Goal: Share content: Share content

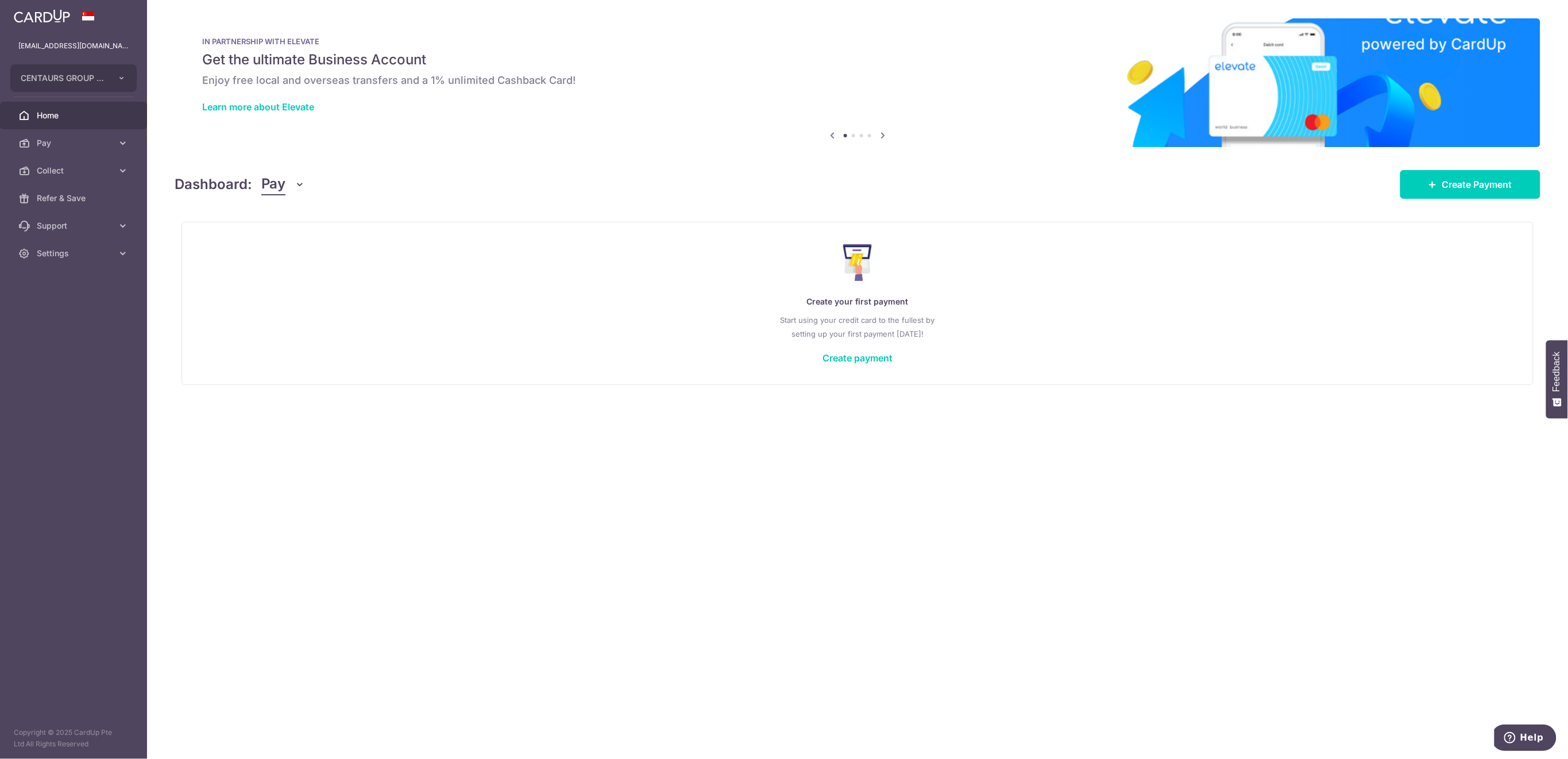
click at [62, 166] on span "Collect" at bounding box center [74, 170] width 75 height 12
click at [65, 255] on span "Payment Requests" at bounding box center [74, 254] width 75 height 12
click at [63, 168] on span "Collect" at bounding box center [74, 170] width 75 height 12
click at [65, 170] on span "Collect" at bounding box center [74, 170] width 75 height 12
click at [60, 200] on span "Dashboard" at bounding box center [74, 198] width 75 height 12
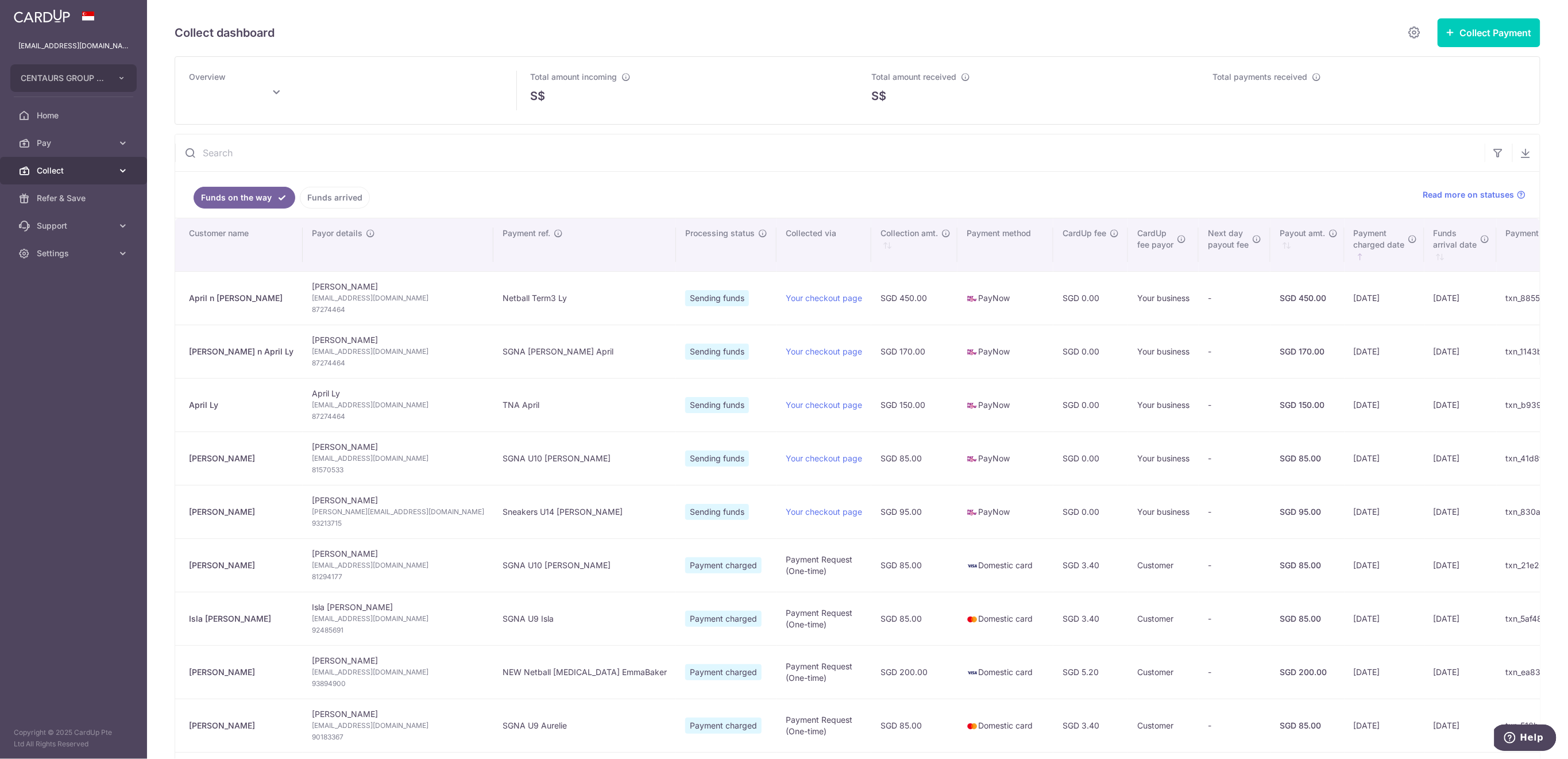
click at [88, 174] on span "Collect" at bounding box center [74, 170] width 75 height 12
click at [85, 251] on span "Payment Requests" at bounding box center [74, 254] width 75 height 12
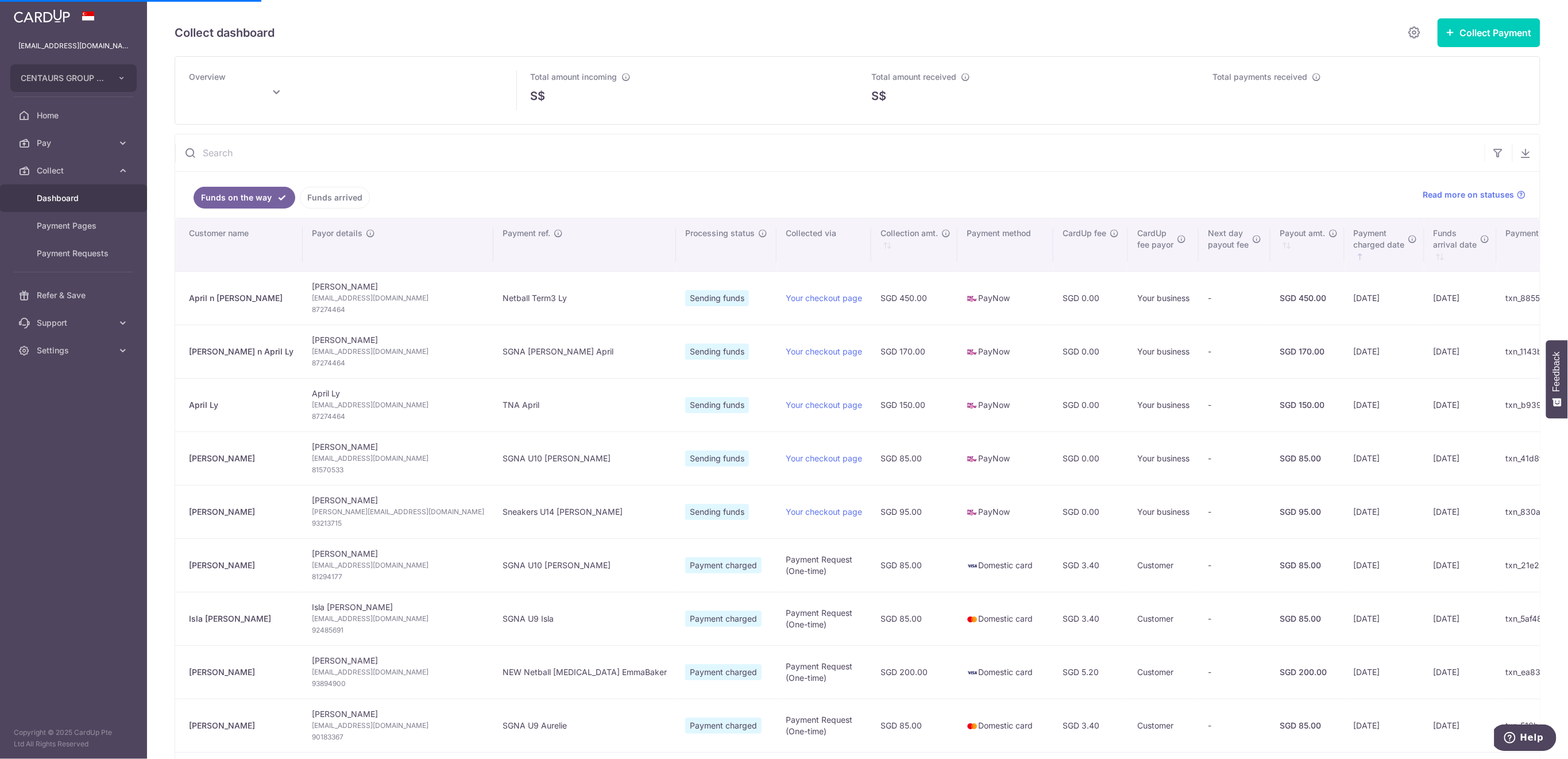
type input "September 2025"
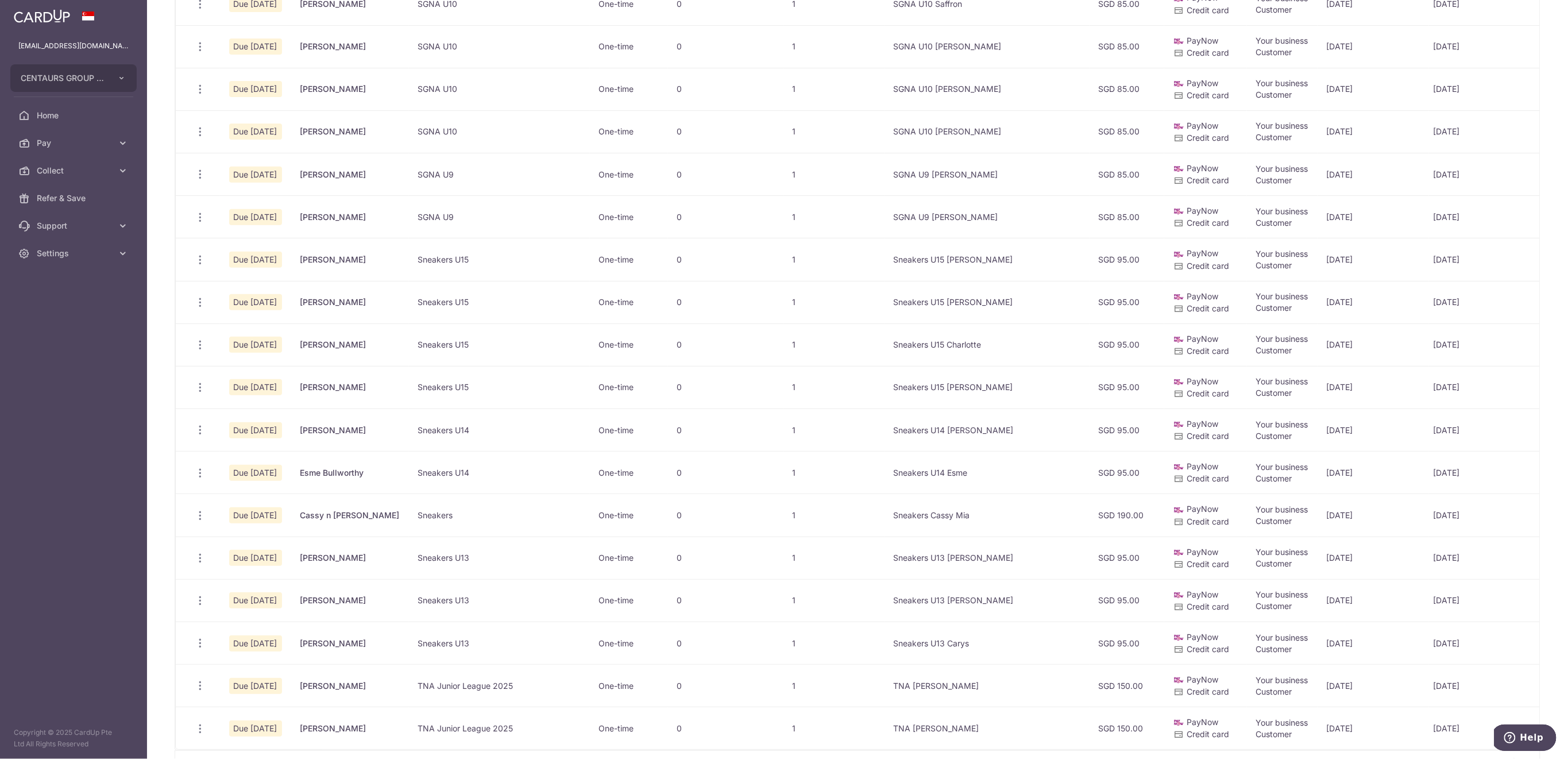
scroll to position [459, 0]
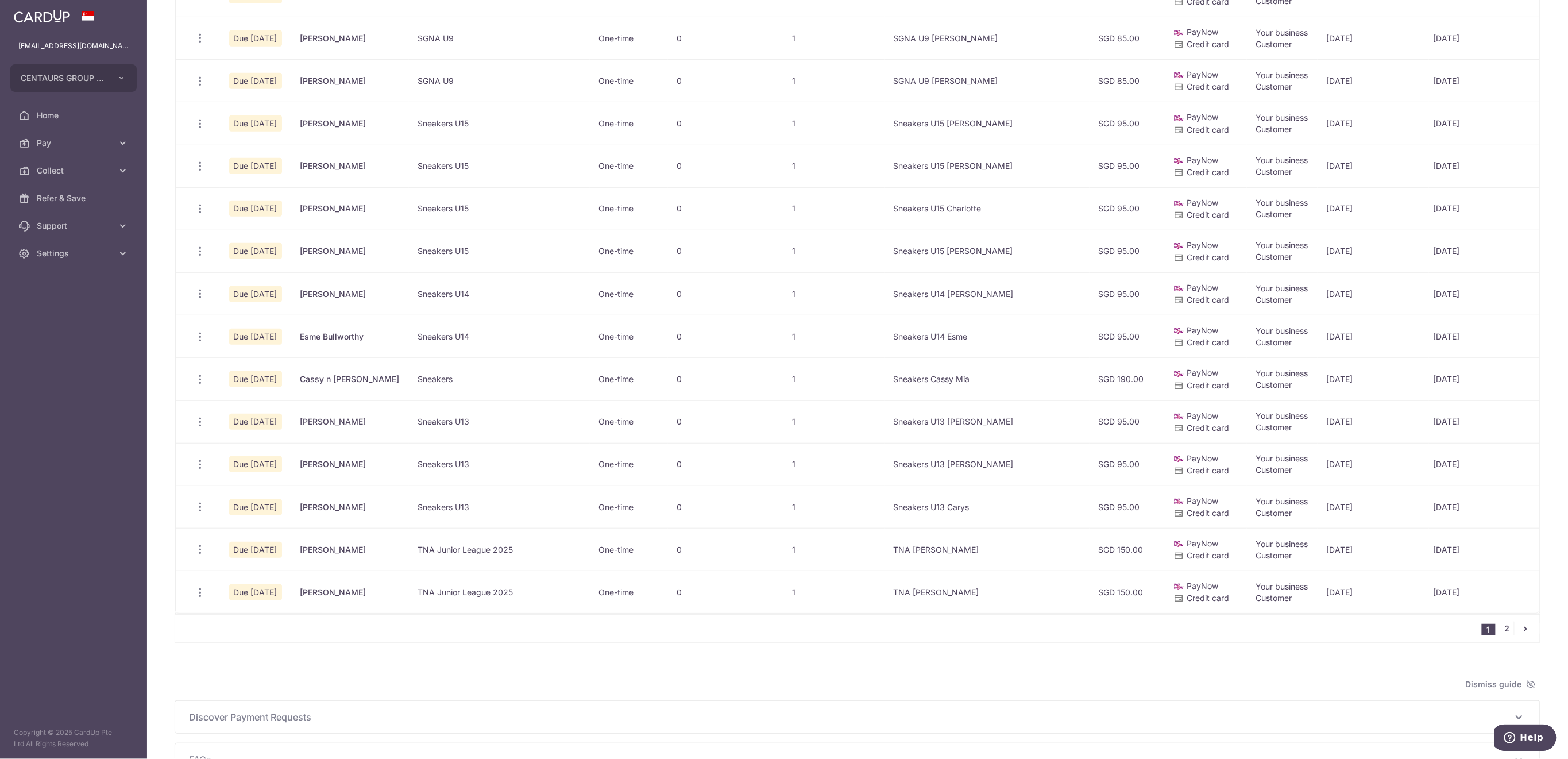
click at [1500, 636] on link "2" at bounding box center [1507, 629] width 14 height 14
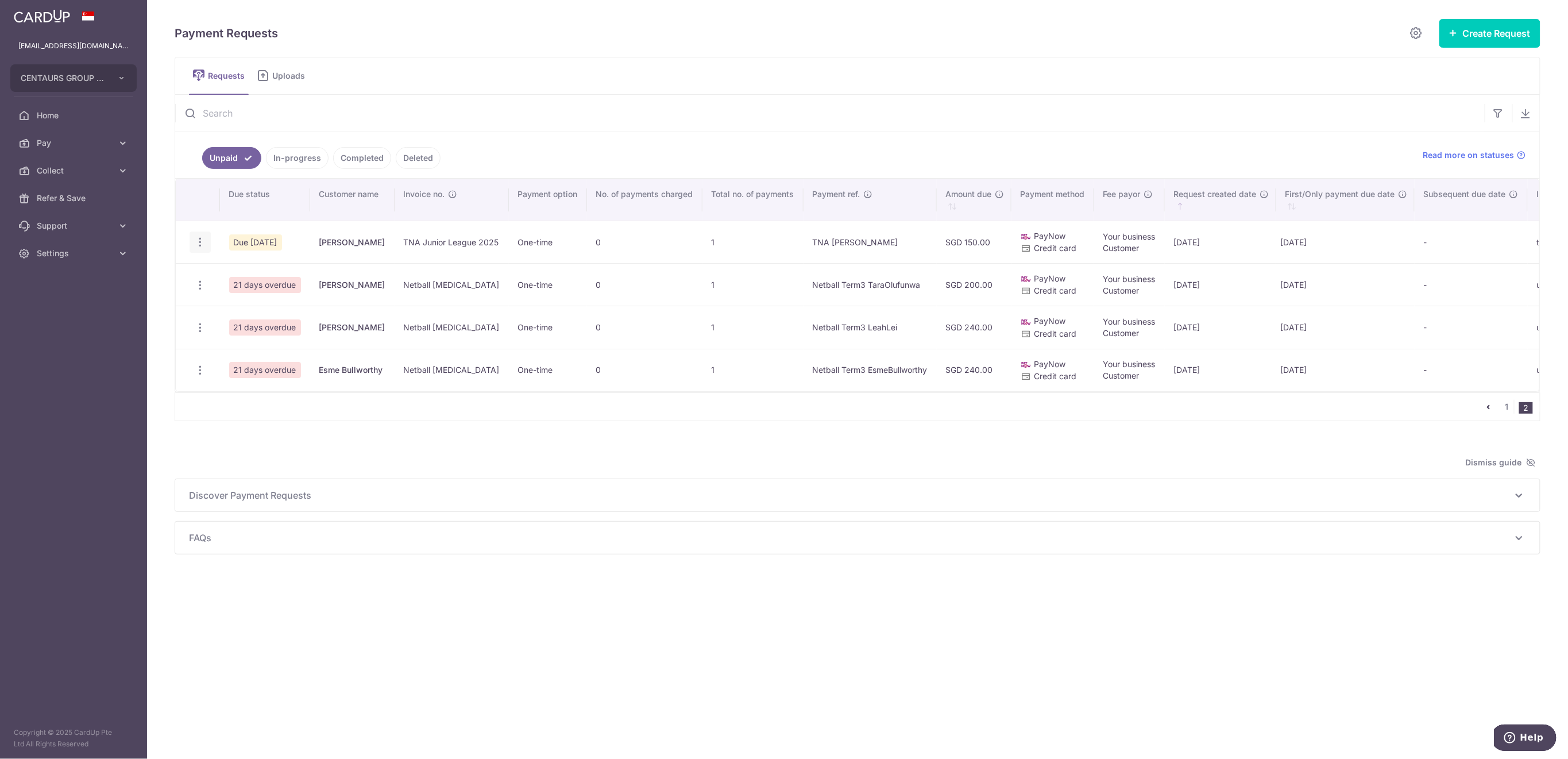
click at [203, 240] on icon "button" at bounding box center [200, 242] width 12 height 12
click at [254, 326] on span "Share Request" at bounding box center [259, 329] width 72 height 14
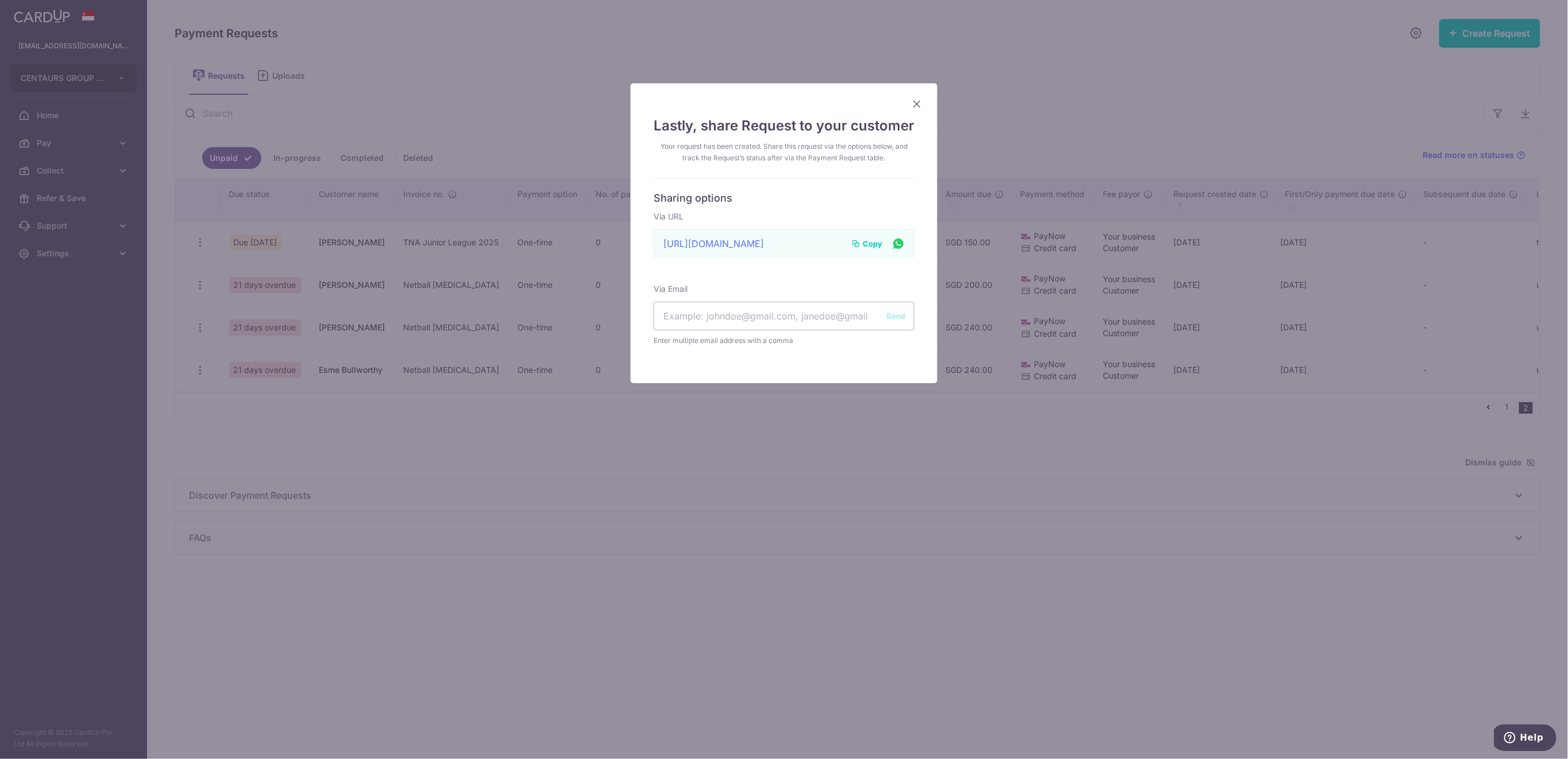
click at [865, 241] on span "Copy" at bounding box center [873, 244] width 20 height 12
click at [730, 312] on input "text" at bounding box center [784, 315] width 261 height 28
paste input "helen_loveday@hotmail.com"
type input "helen_loveday@hotmail.com"
click at [888, 311] on button "Send" at bounding box center [895, 316] width 19 height 12
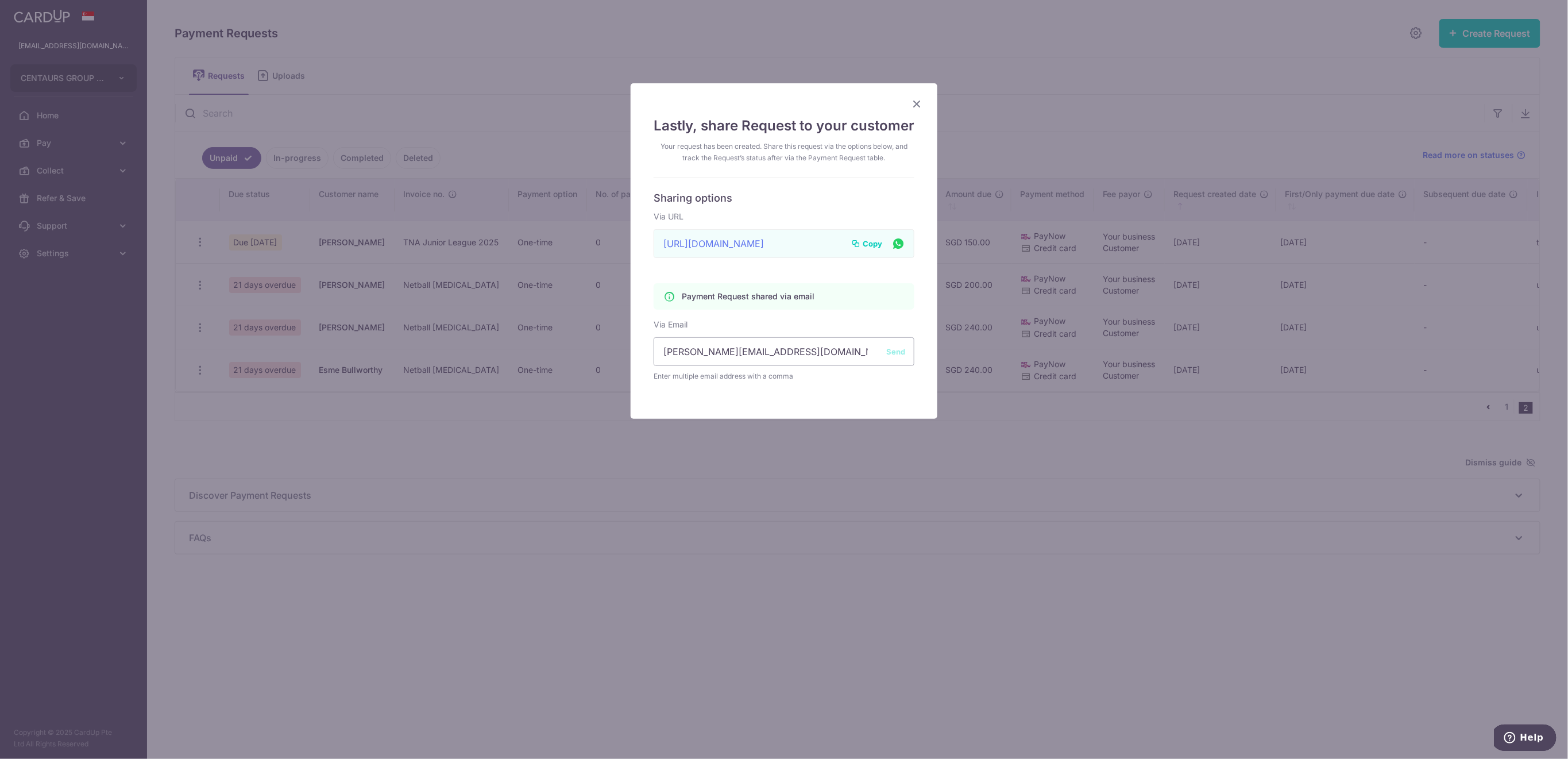
click at [913, 104] on icon "Close" at bounding box center [917, 104] width 14 height 15
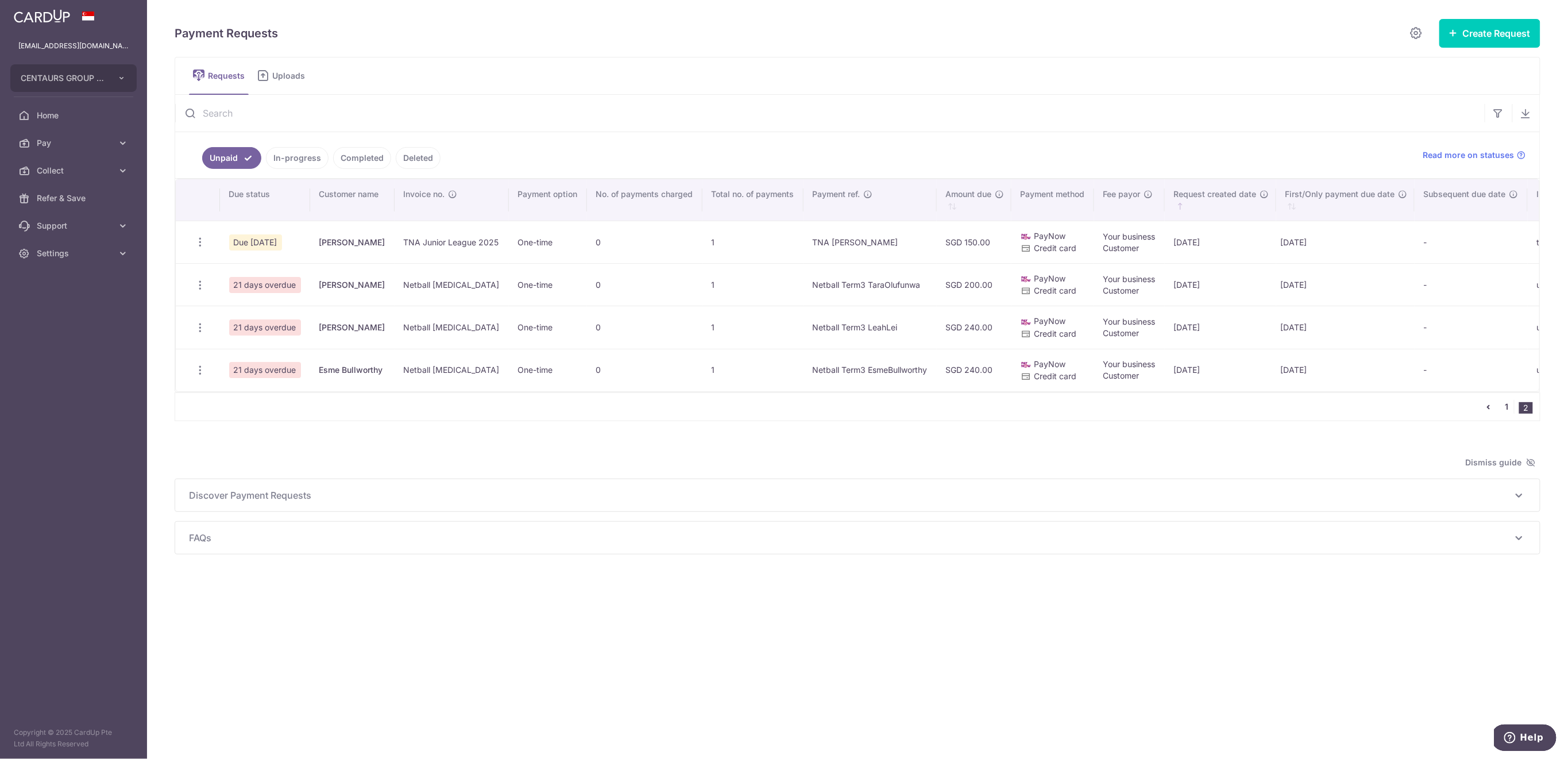
click at [1505, 413] on link "1" at bounding box center [1507, 406] width 14 height 14
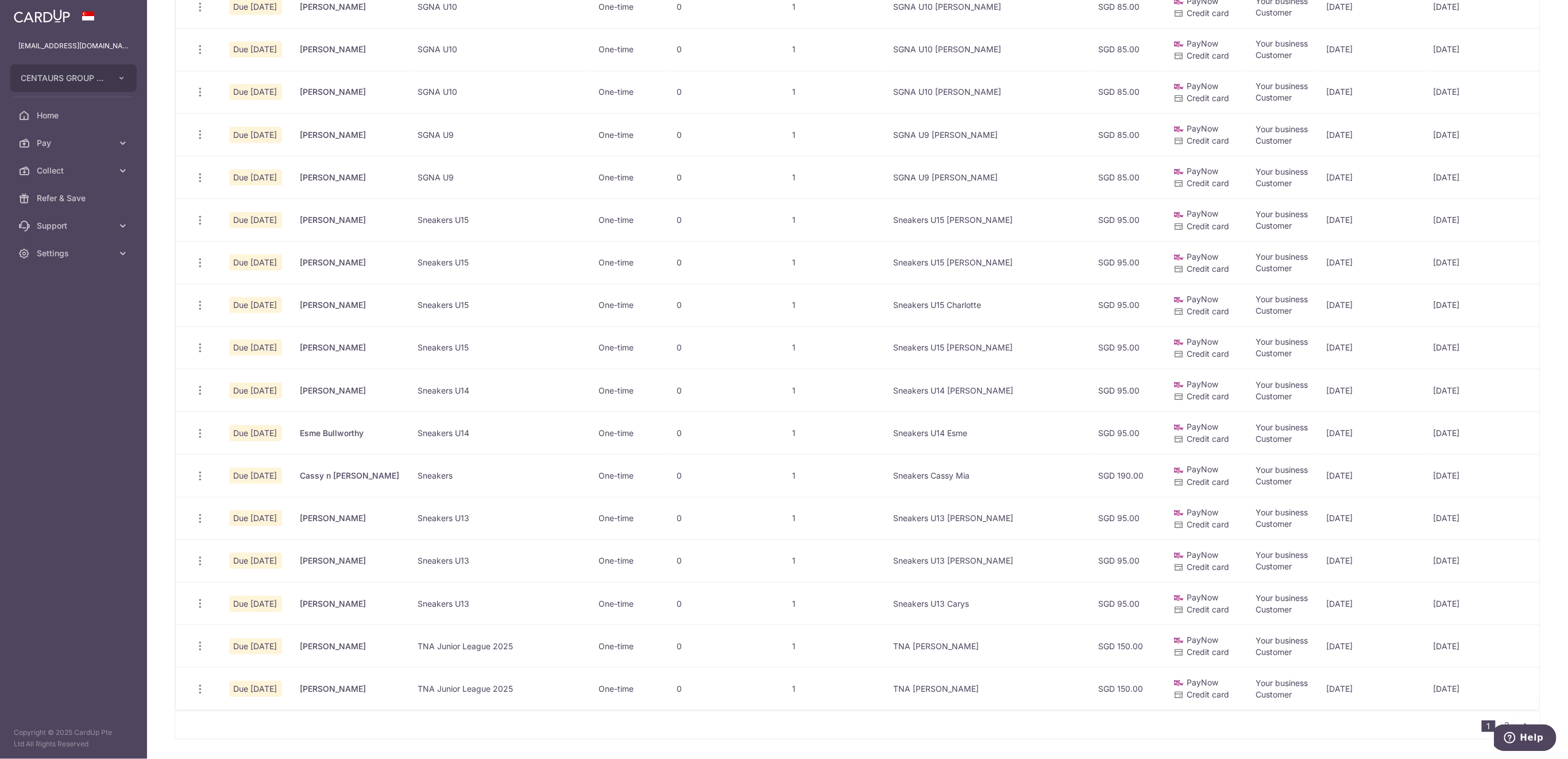
scroll to position [547, 0]
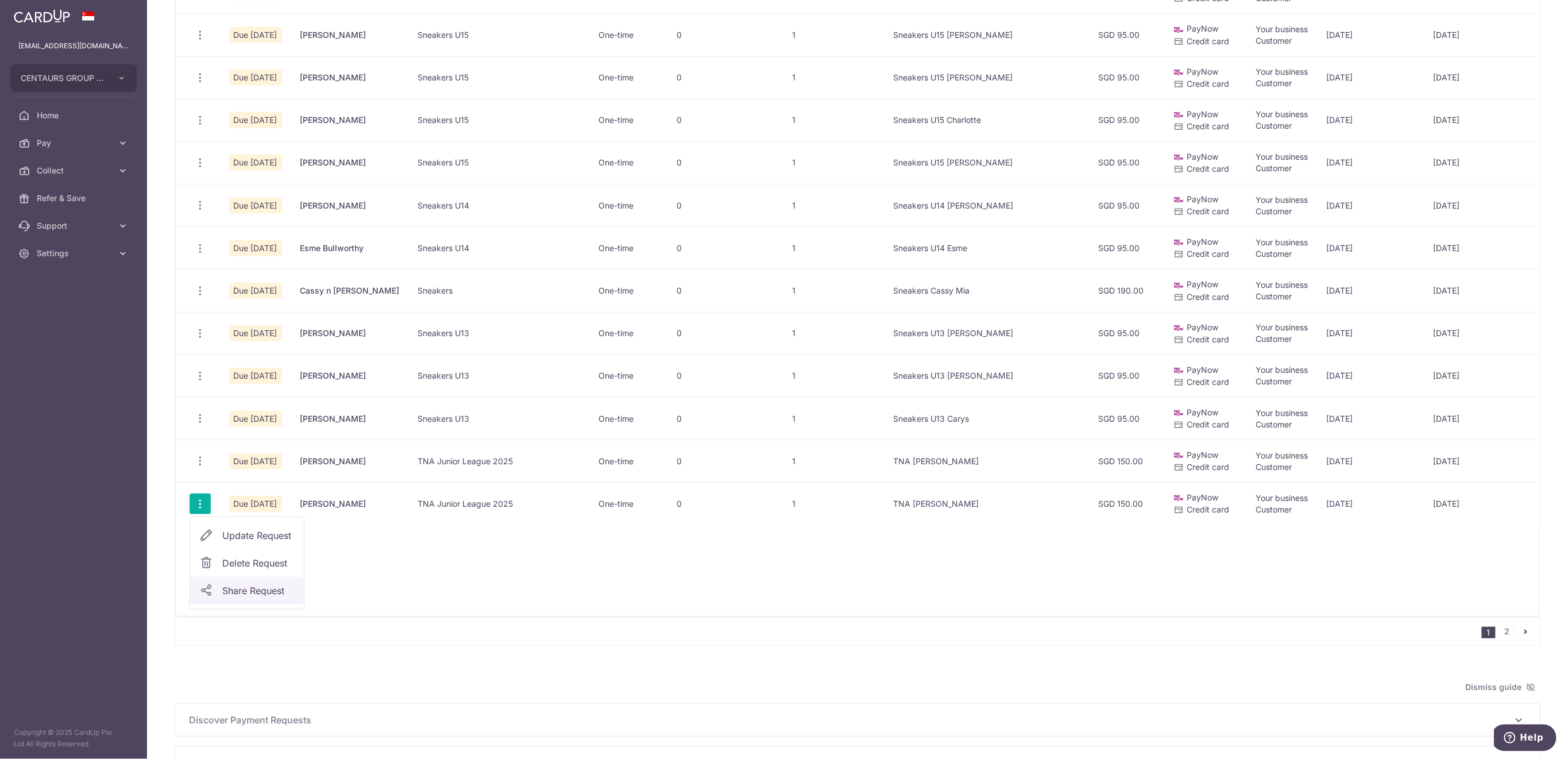
click at [249, 586] on span "Share Request" at bounding box center [259, 591] width 72 height 14
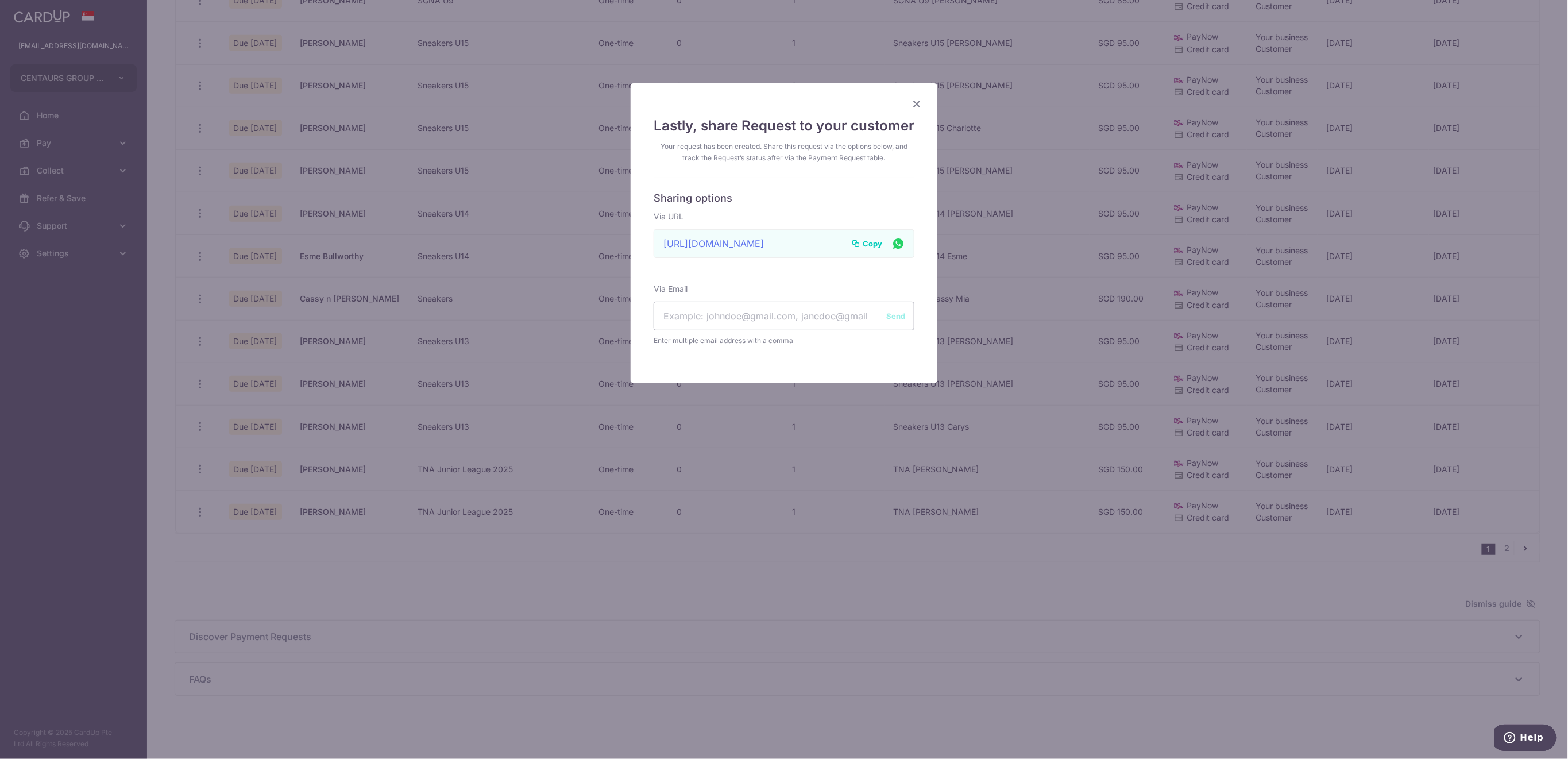
click at [865, 245] on span "Copy" at bounding box center [873, 244] width 20 height 12
click at [770, 318] on input "text" at bounding box center [784, 315] width 261 height 28
paste input "jefferymace@yahoo.co.uk"
type input "jefferymace@yahoo.co.uk"
click at [888, 315] on button "Send" at bounding box center [895, 316] width 19 height 12
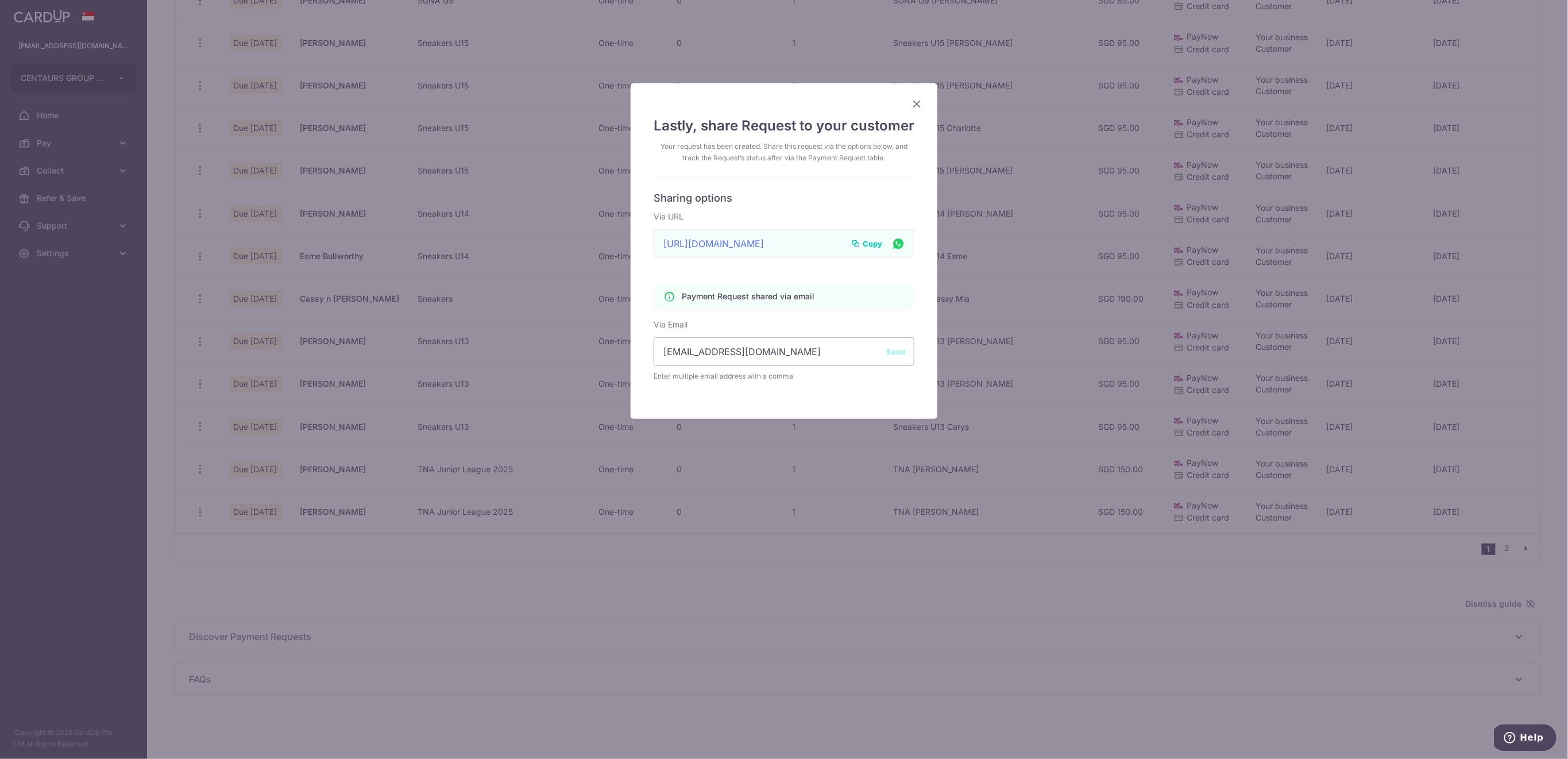
click at [915, 108] on icon "Close" at bounding box center [917, 104] width 14 height 15
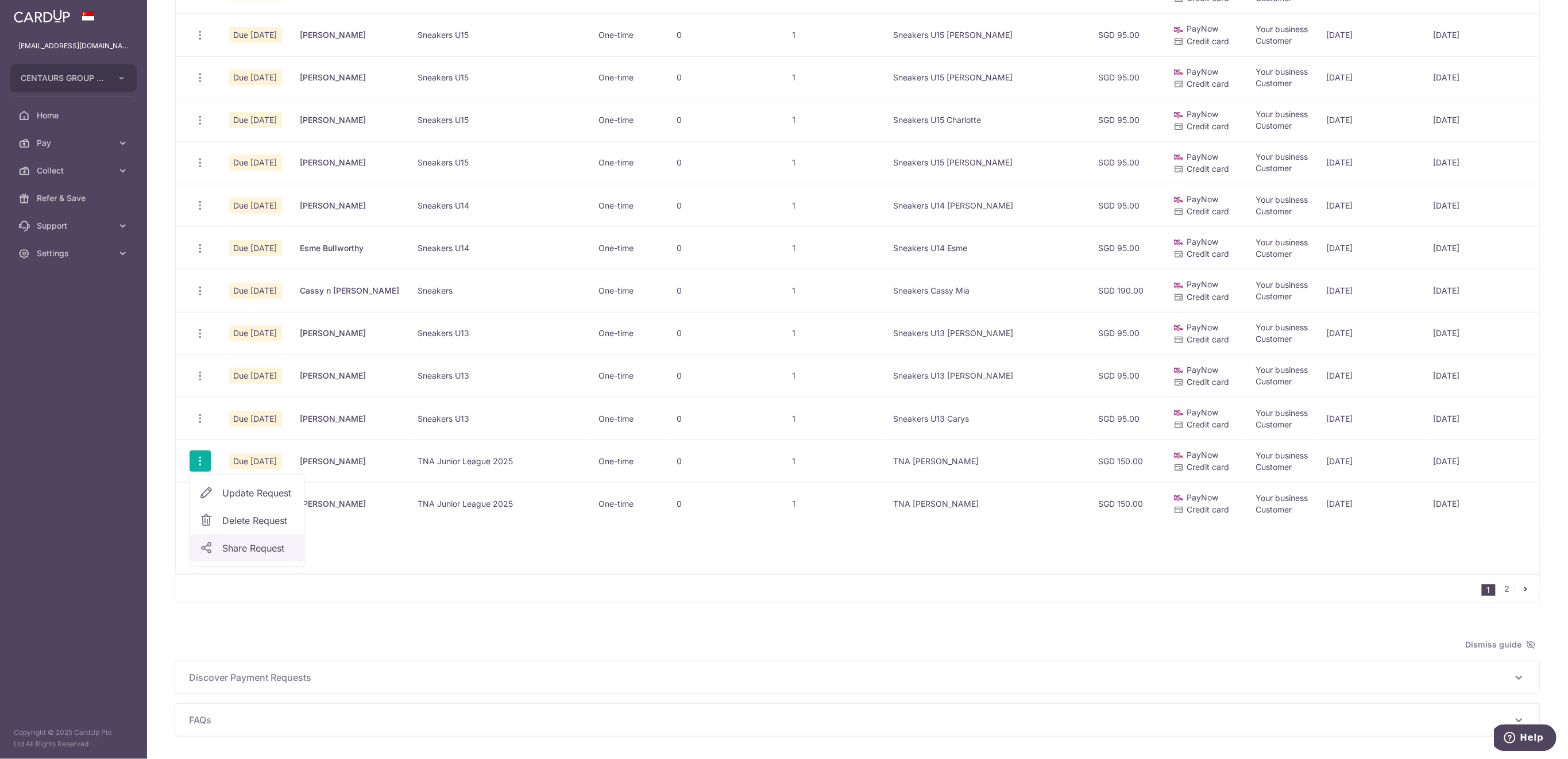
click at [273, 551] on span "Share Request" at bounding box center [259, 547] width 72 height 14
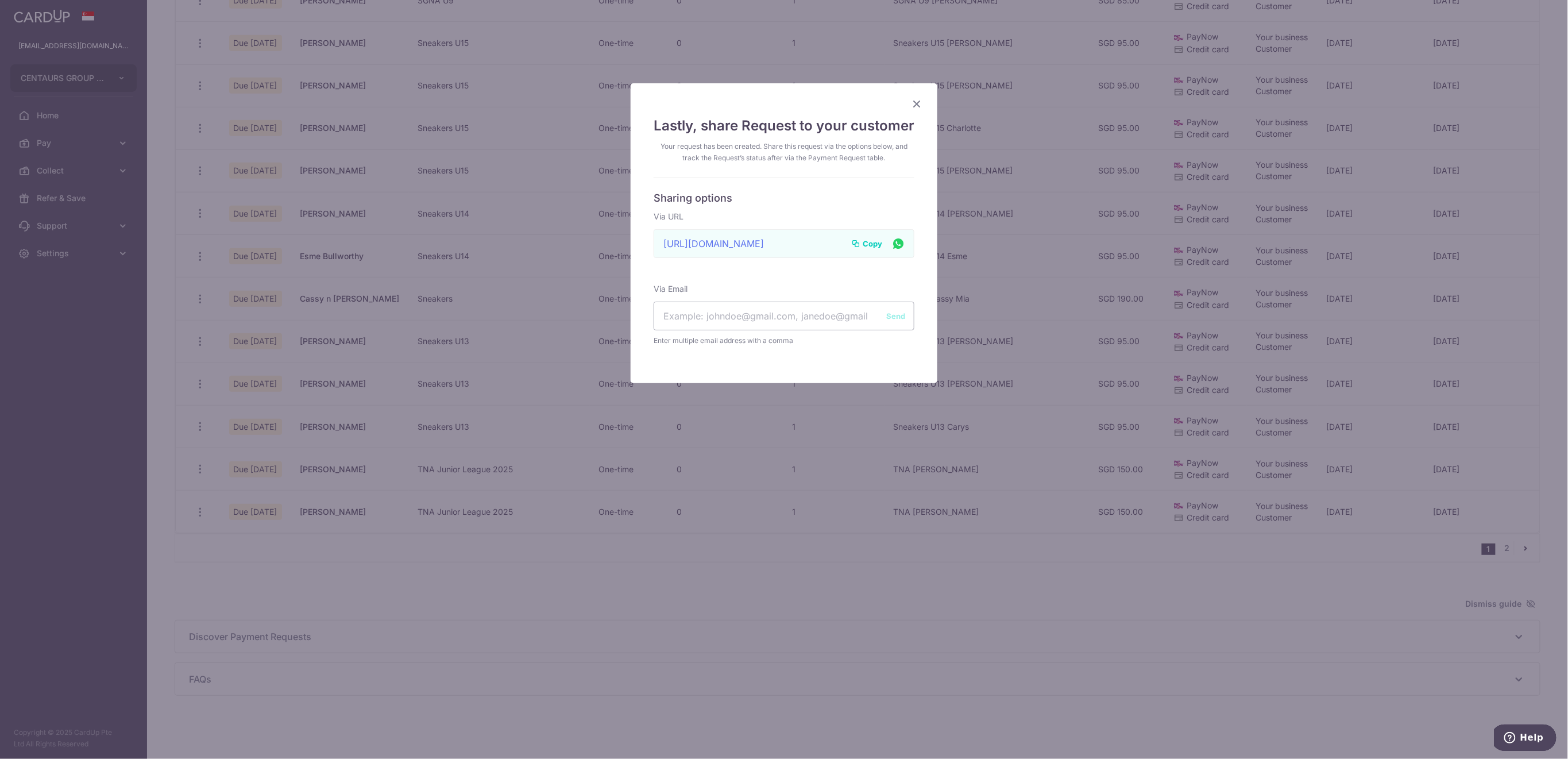
click at [863, 242] on span "Copy" at bounding box center [873, 244] width 20 height 12
click at [676, 314] on input "text" at bounding box center [784, 315] width 261 height 28
paste input "[EMAIL_ADDRESS][DOMAIN_NAME]"
type input "[EMAIL_ADDRESS][DOMAIN_NAME]"
click at [892, 313] on button "Send" at bounding box center [895, 316] width 19 height 12
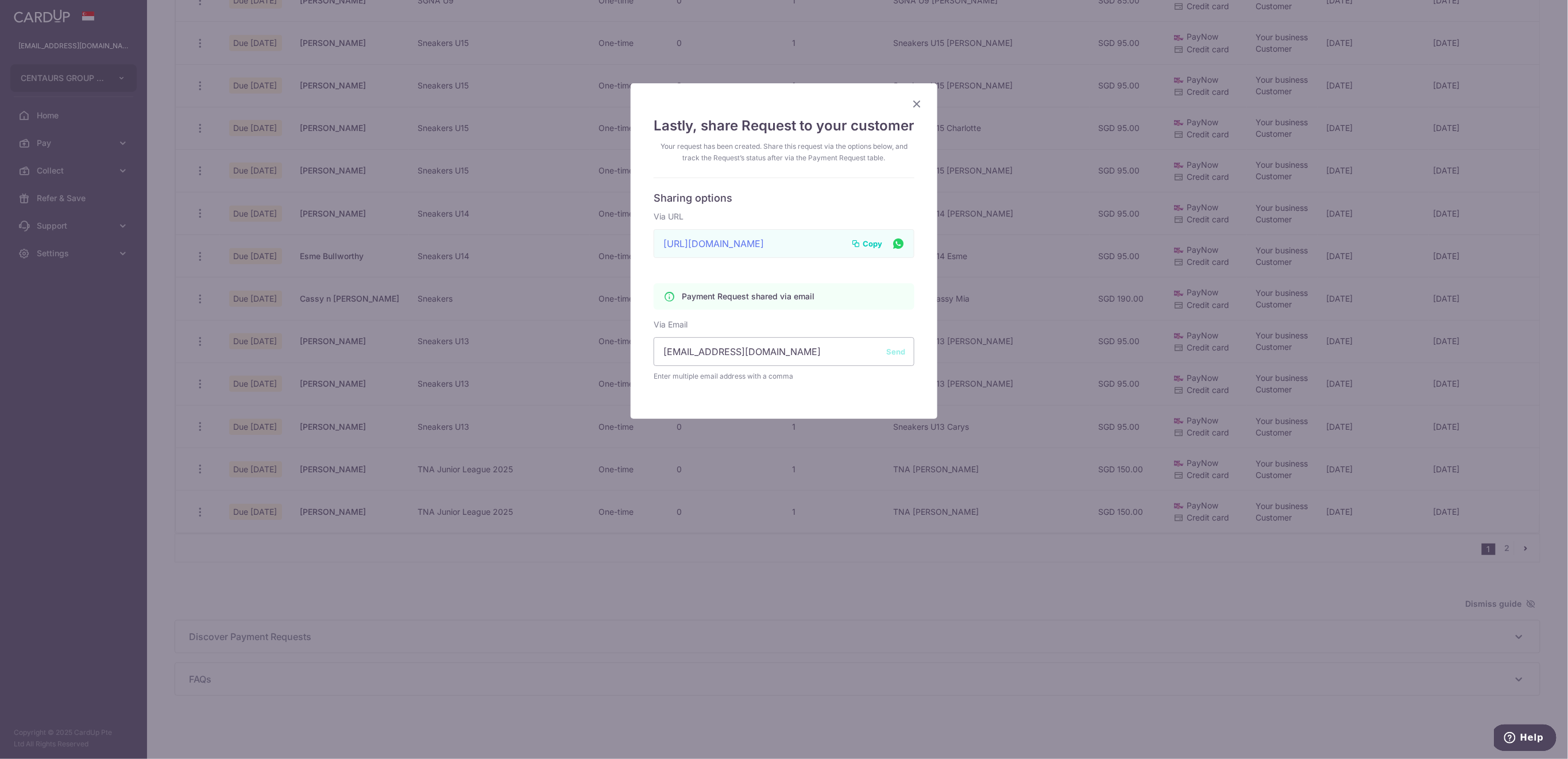
click at [910, 105] on icon "Close" at bounding box center [917, 104] width 14 height 15
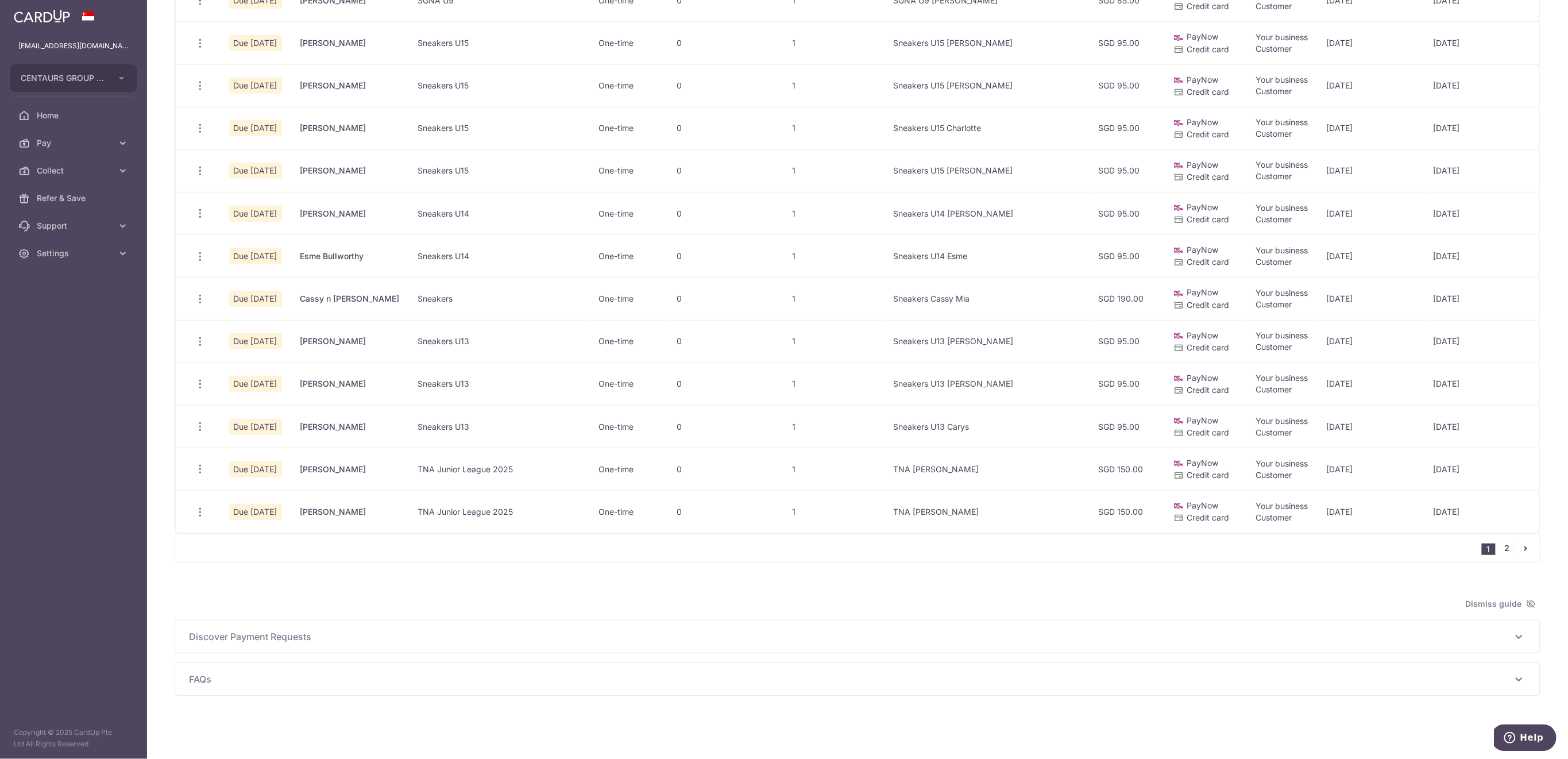
click at [1500, 547] on link "2" at bounding box center [1507, 547] width 14 height 14
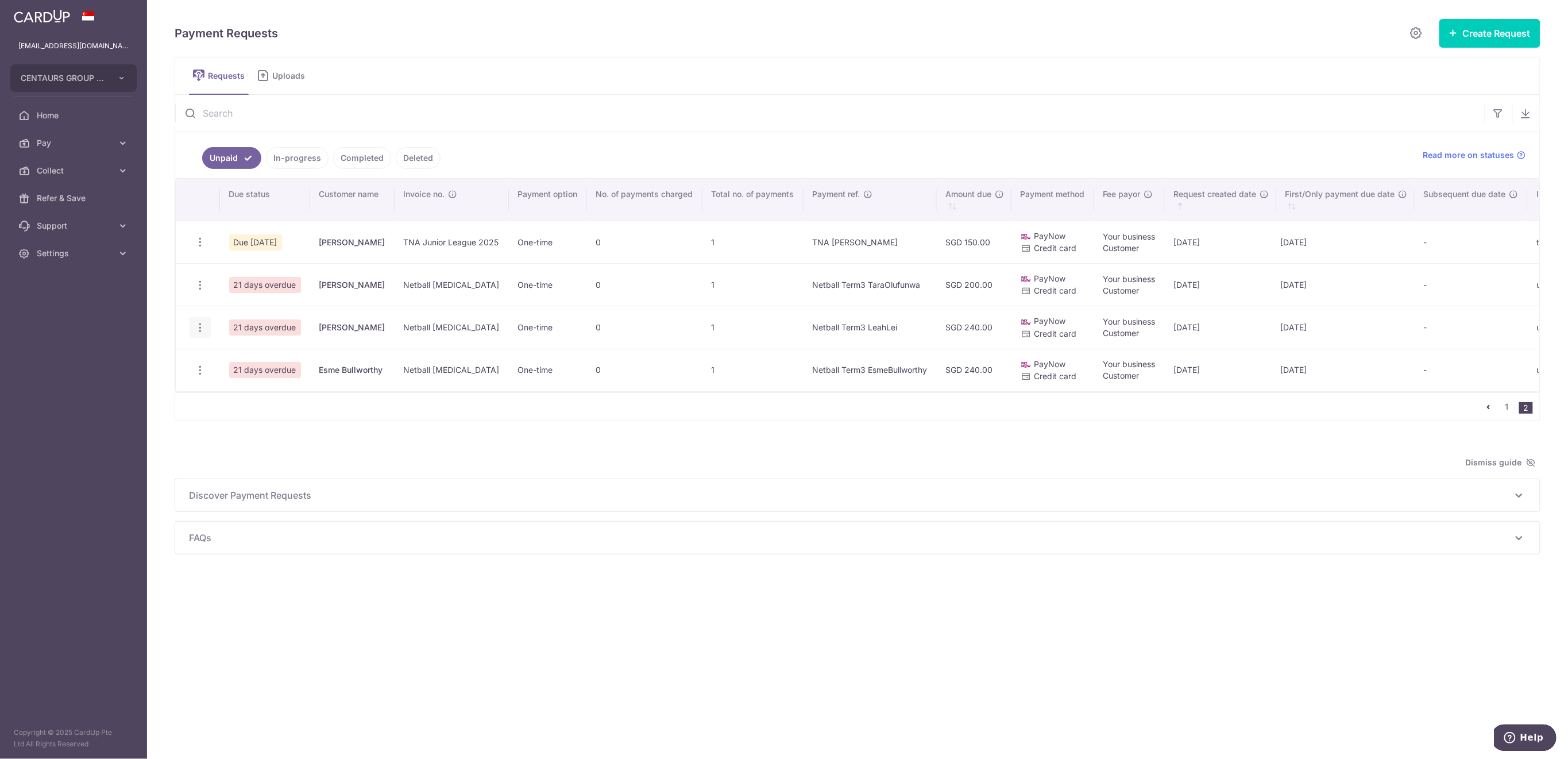
click at [200, 248] on icon "button" at bounding box center [200, 242] width 12 height 12
click at [246, 411] on span "Share Request" at bounding box center [259, 414] width 72 height 14
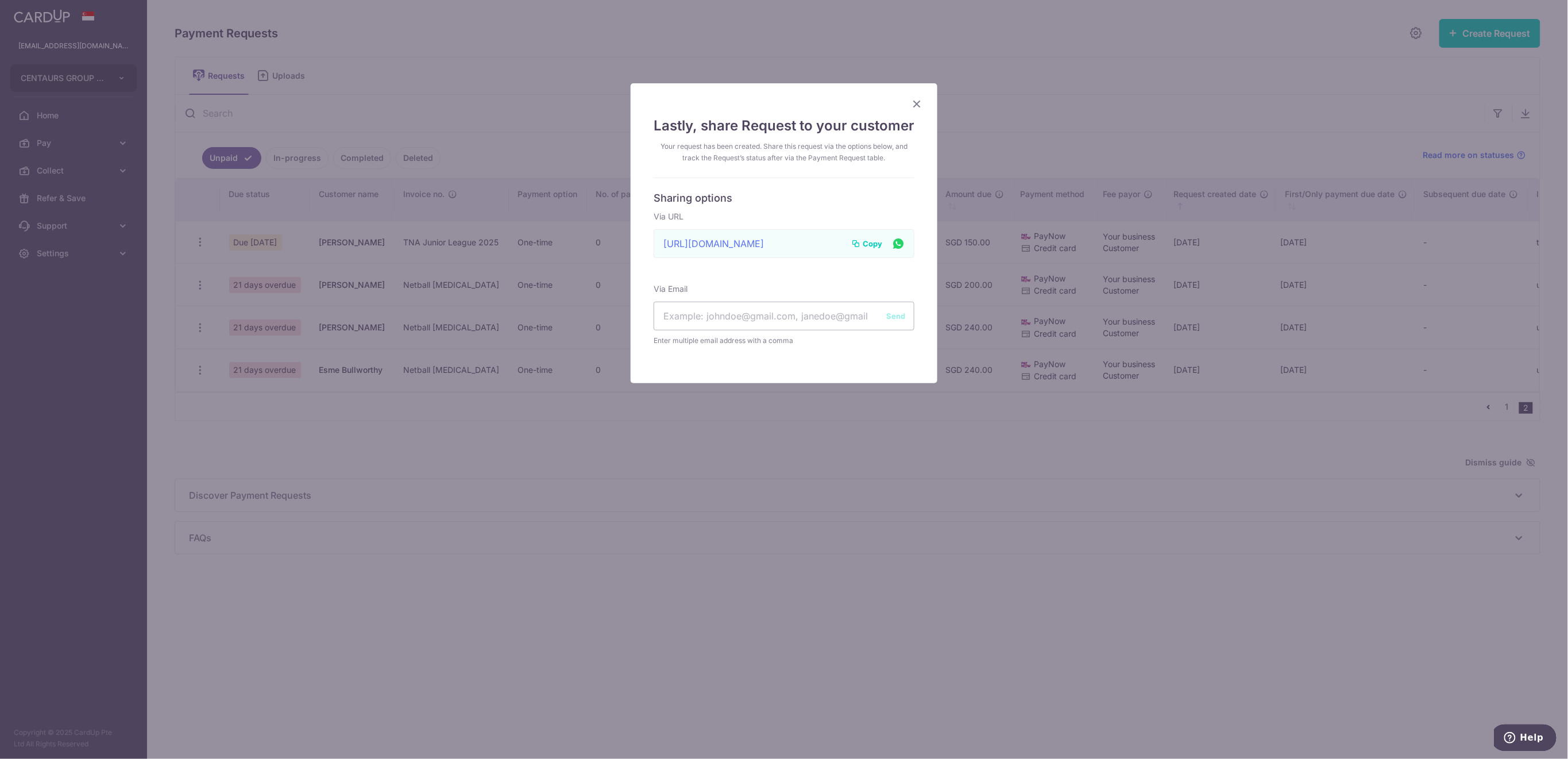
click at [868, 240] on span "Copy" at bounding box center [873, 244] width 20 height 12
click at [764, 315] on input "text" at bounding box center [784, 315] width 261 height 28
paste input "[EMAIL_ADDRESS][DOMAIN_NAME]"
type input "[EMAIL_ADDRESS][DOMAIN_NAME]"
click at [894, 317] on button "Send" at bounding box center [895, 316] width 19 height 12
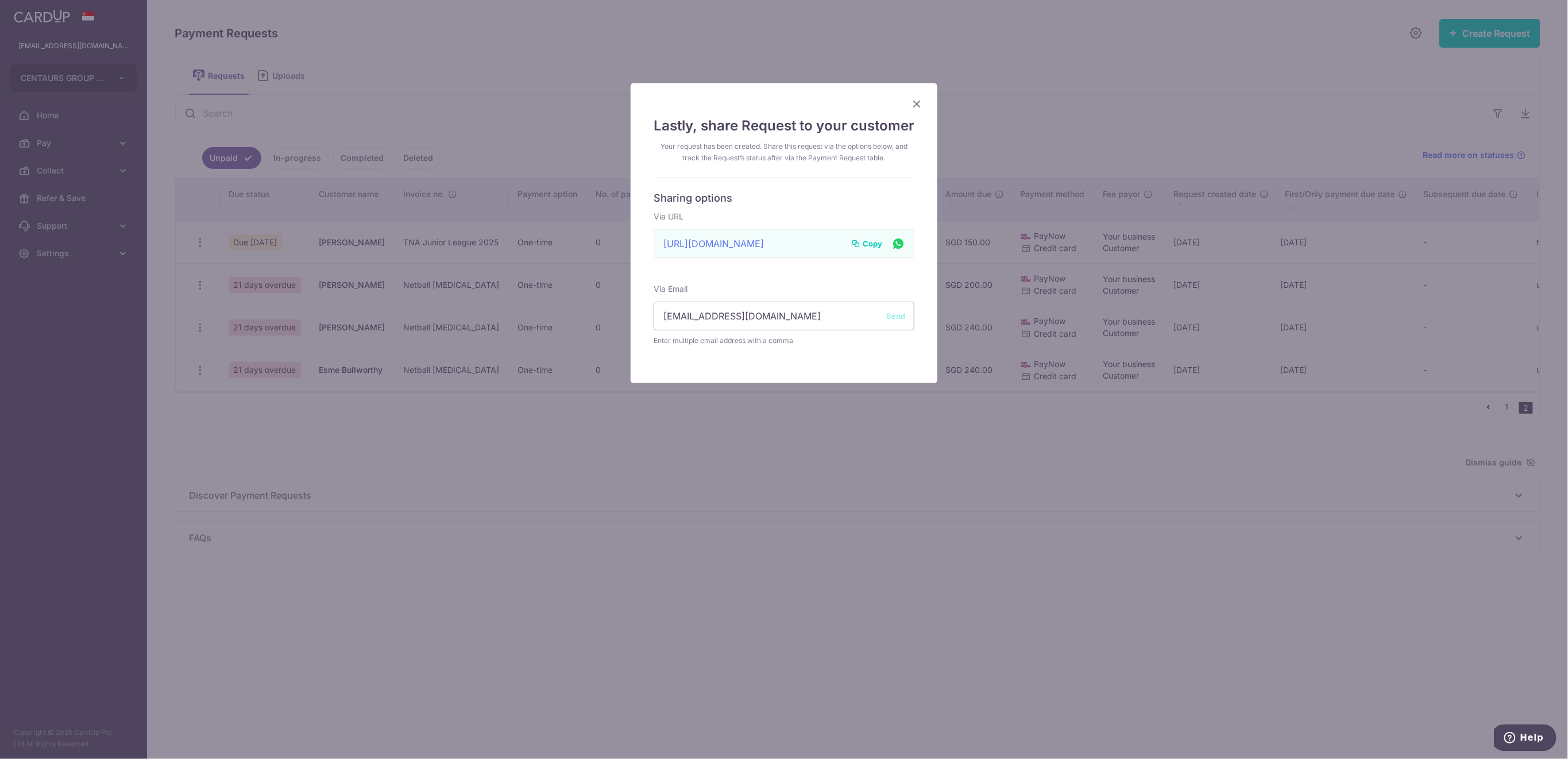
click at [910, 102] on icon "Close" at bounding box center [917, 104] width 14 height 15
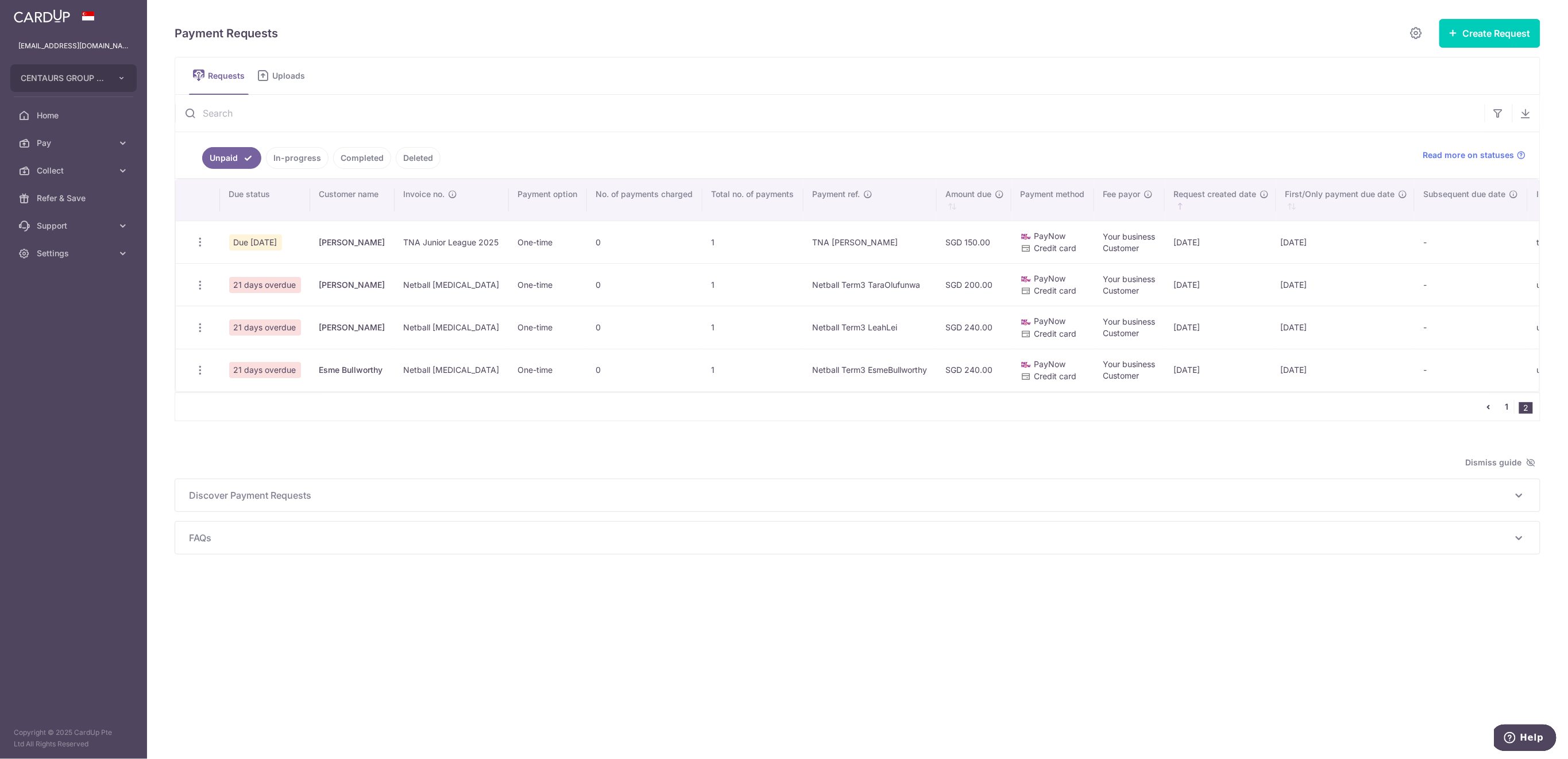
click at [1506, 412] on link "1" at bounding box center [1507, 406] width 14 height 14
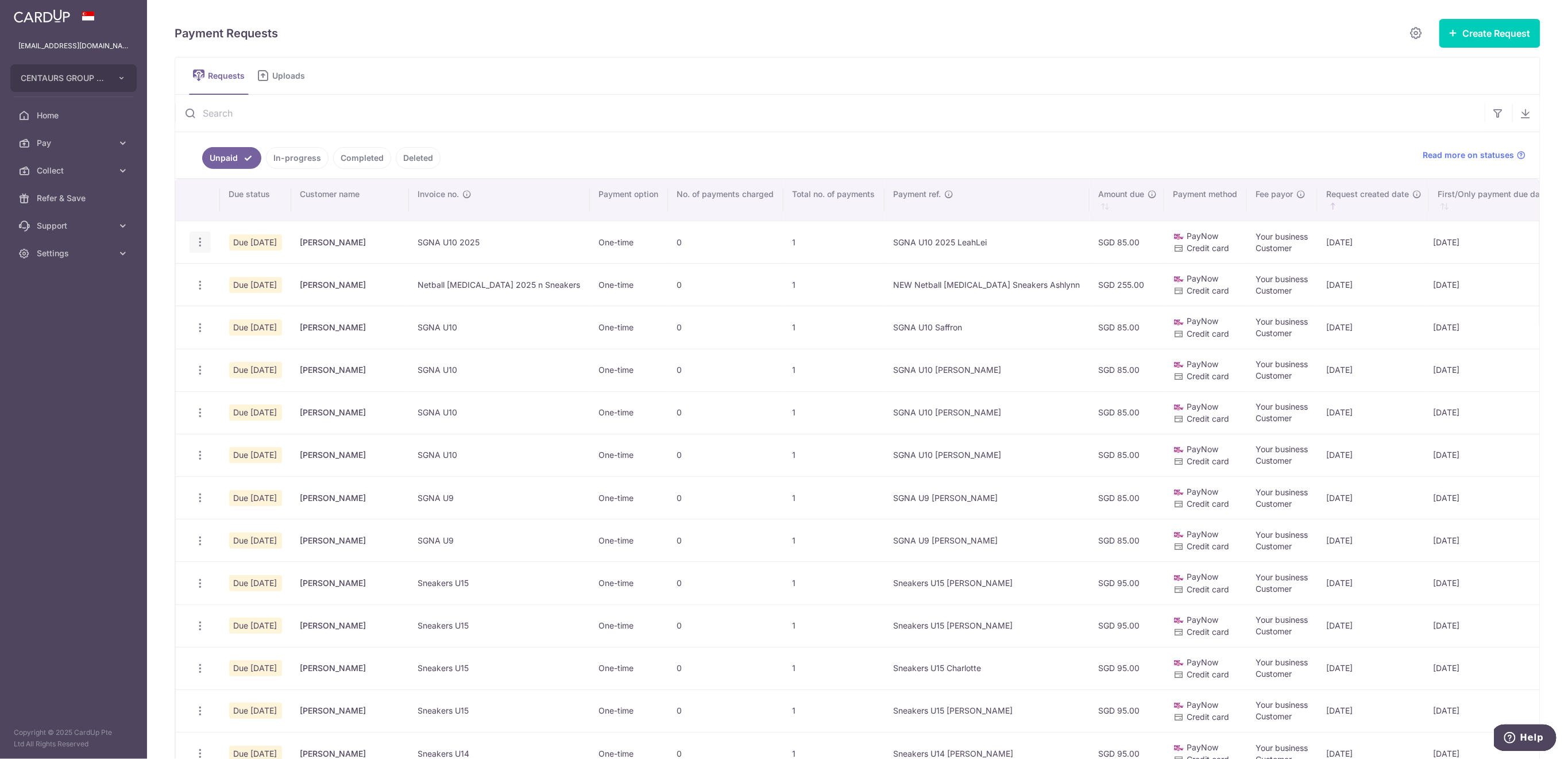
click at [201, 242] on icon "button" at bounding box center [200, 242] width 12 height 12
click at [263, 322] on span "Share Request" at bounding box center [259, 329] width 72 height 14
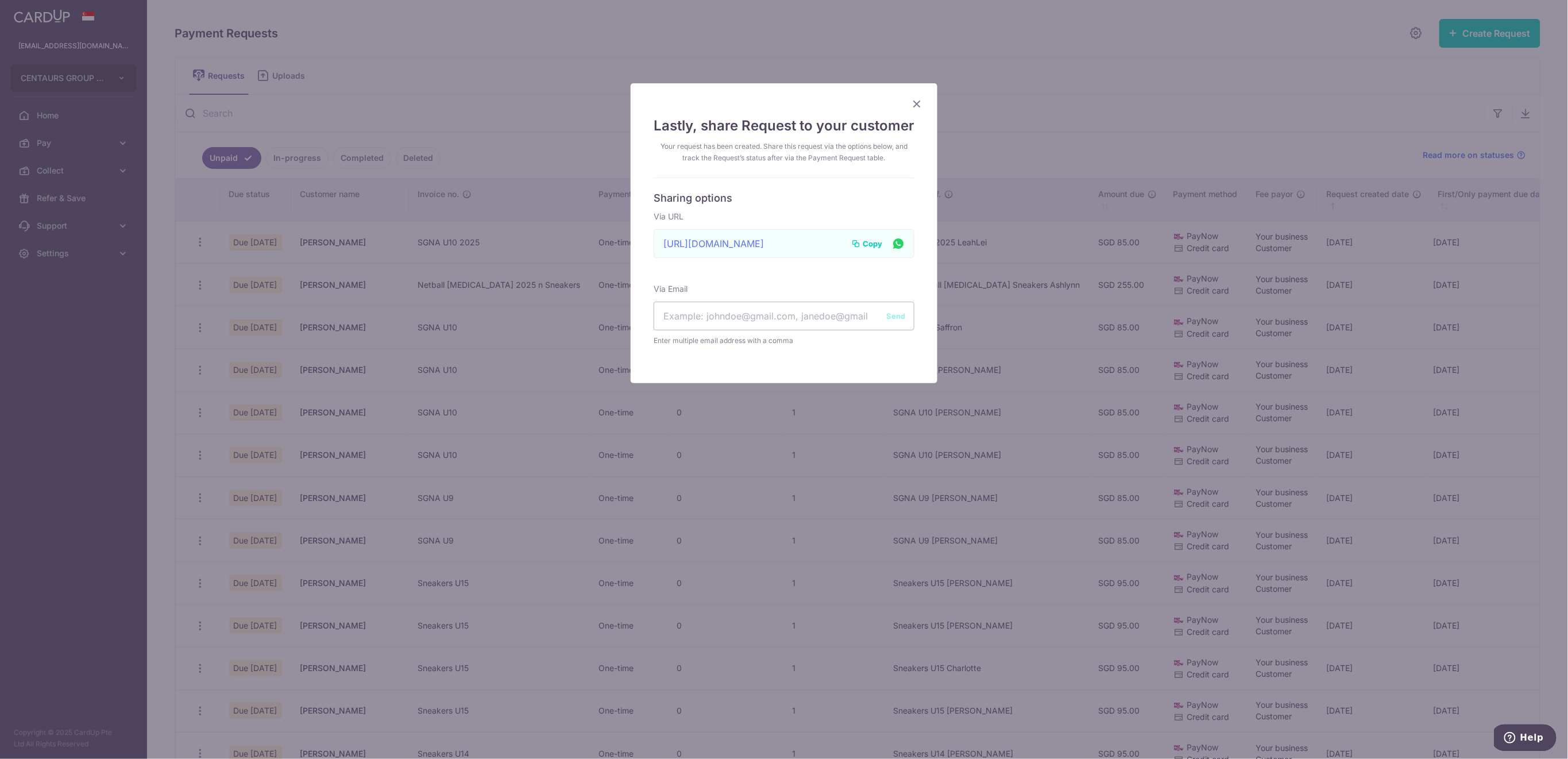
click at [863, 242] on span "Copy" at bounding box center [873, 244] width 20 height 12
click at [752, 312] on input "text" at bounding box center [784, 315] width 261 height 28
paste input "[EMAIL_ADDRESS][DOMAIN_NAME]"
type input "[EMAIL_ADDRESS][DOMAIN_NAME]"
click at [892, 320] on button "Send" at bounding box center [895, 316] width 19 height 12
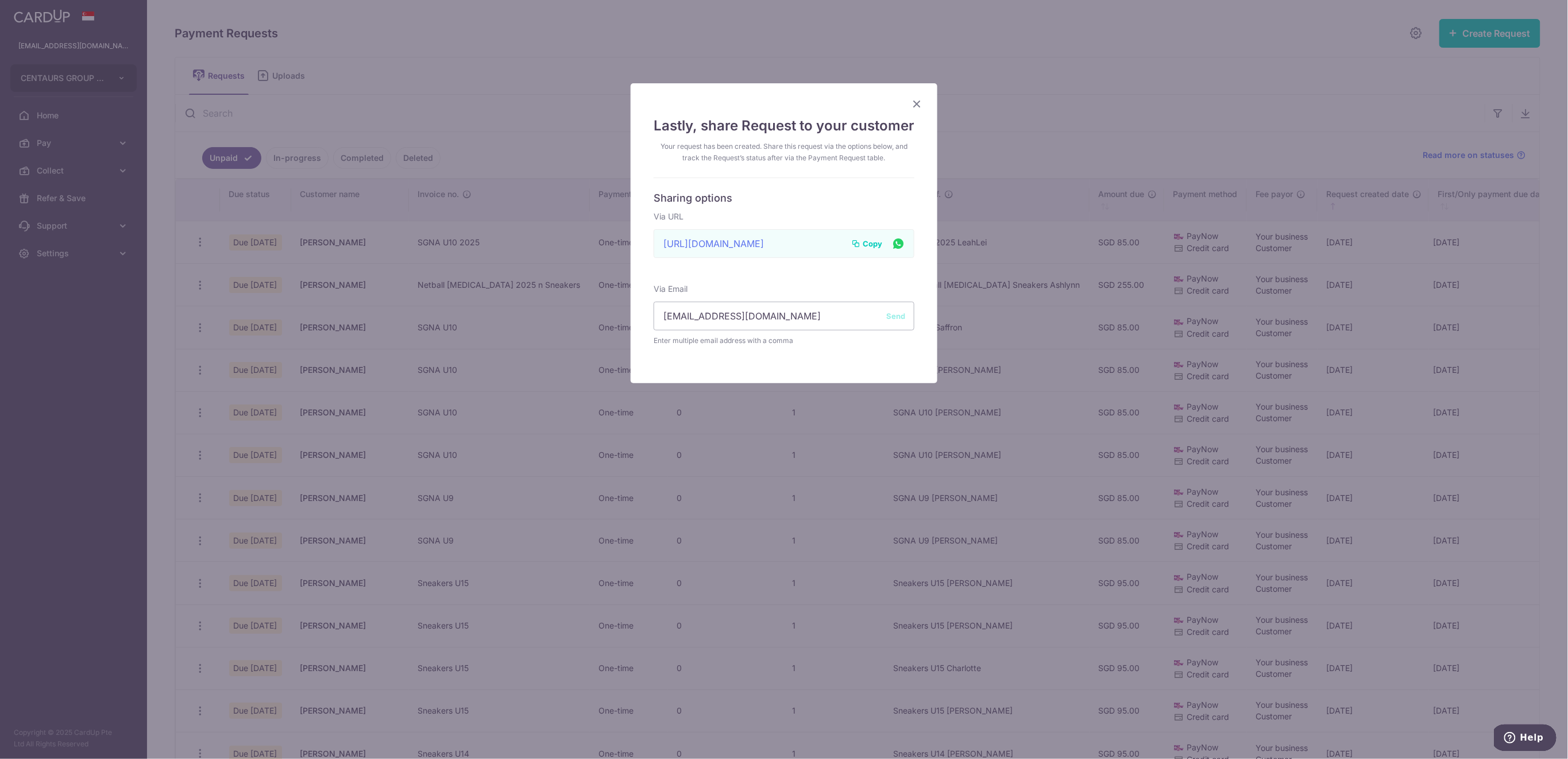
click at [910, 100] on icon "Close" at bounding box center [917, 104] width 14 height 15
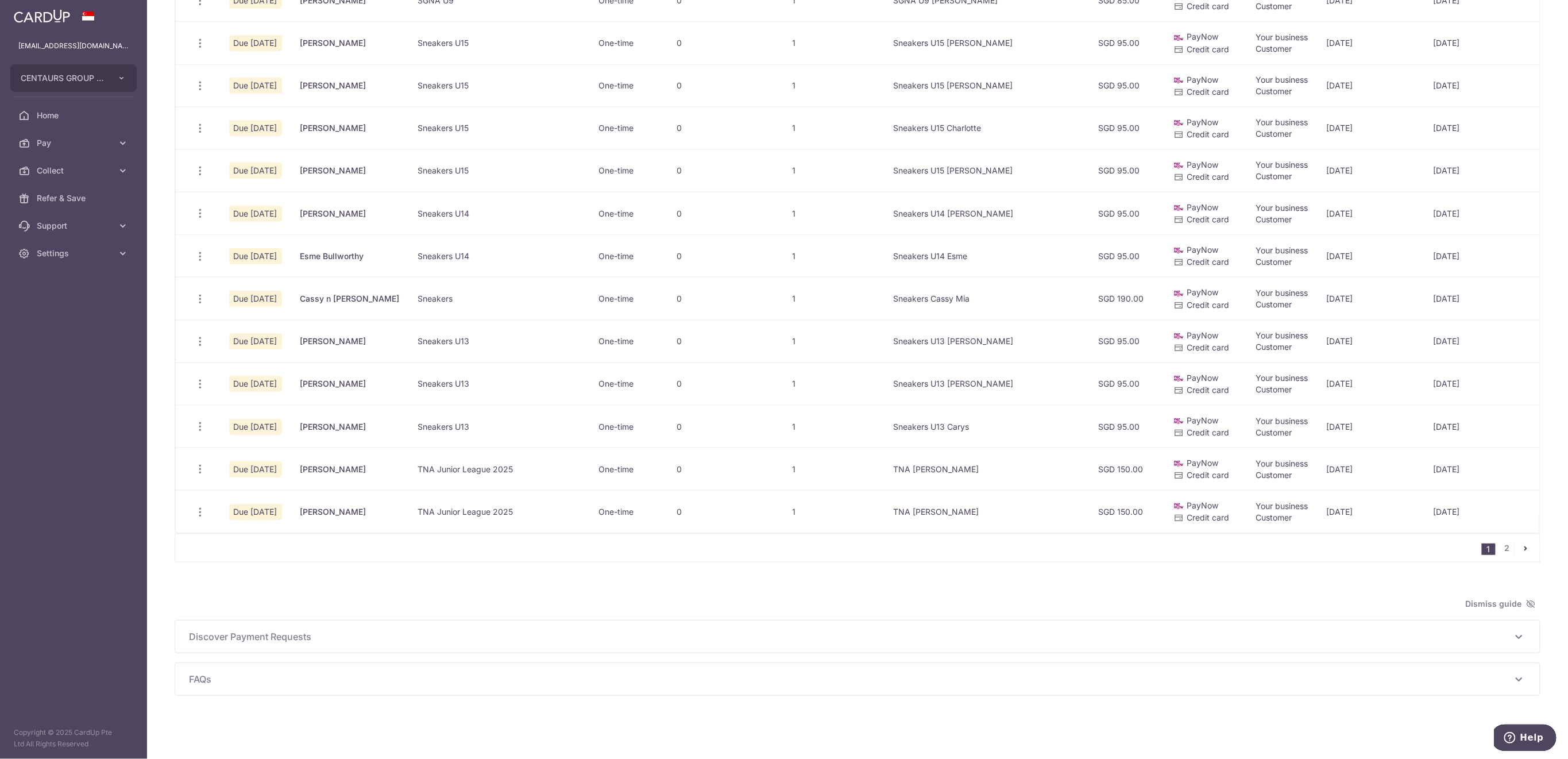
scroll to position [547, 0]
click at [1500, 550] on link "2" at bounding box center [1507, 547] width 14 height 14
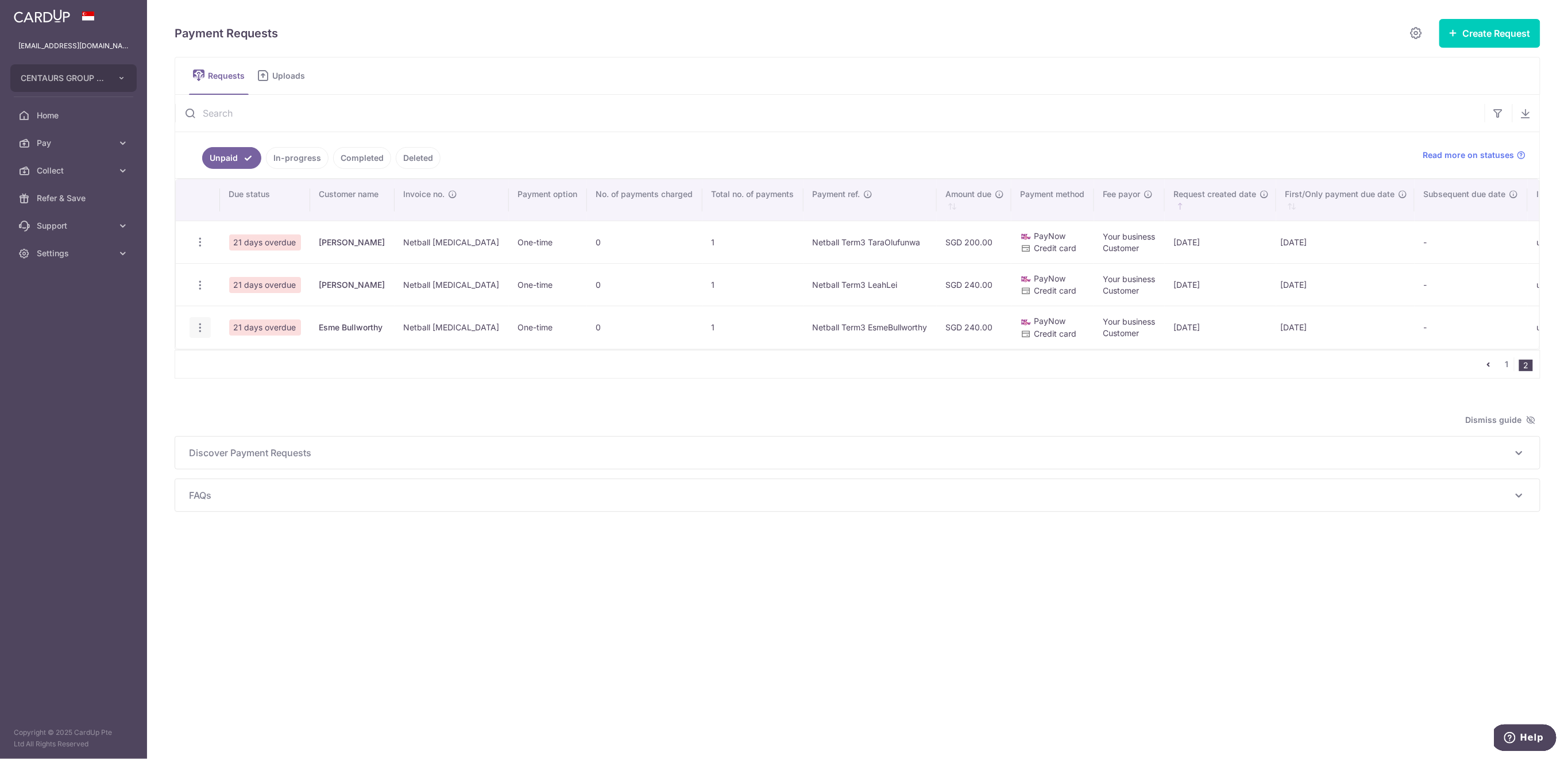
click at [205, 248] on icon "button" at bounding box center [200, 242] width 12 height 12
click at [266, 416] on span "Share Request" at bounding box center [259, 414] width 72 height 14
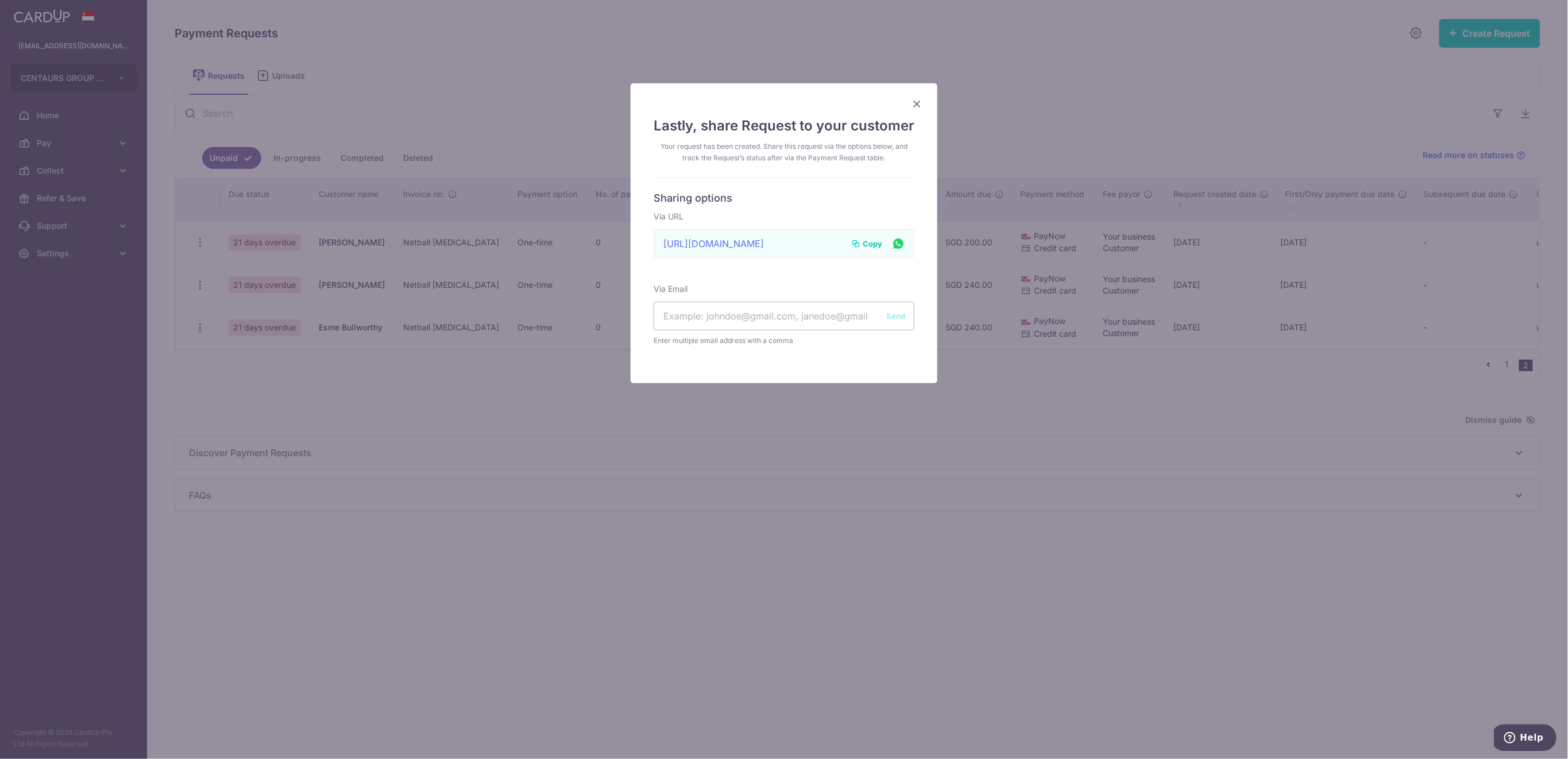
click at [865, 244] on span "Copy" at bounding box center [873, 244] width 20 height 12
click at [758, 312] on input "text" at bounding box center [784, 315] width 261 height 28
paste input "[EMAIL_ADDRESS][DOMAIN_NAME]"
type input "[EMAIL_ADDRESS][DOMAIN_NAME]"
click at [893, 311] on button "Send" at bounding box center [895, 316] width 19 height 12
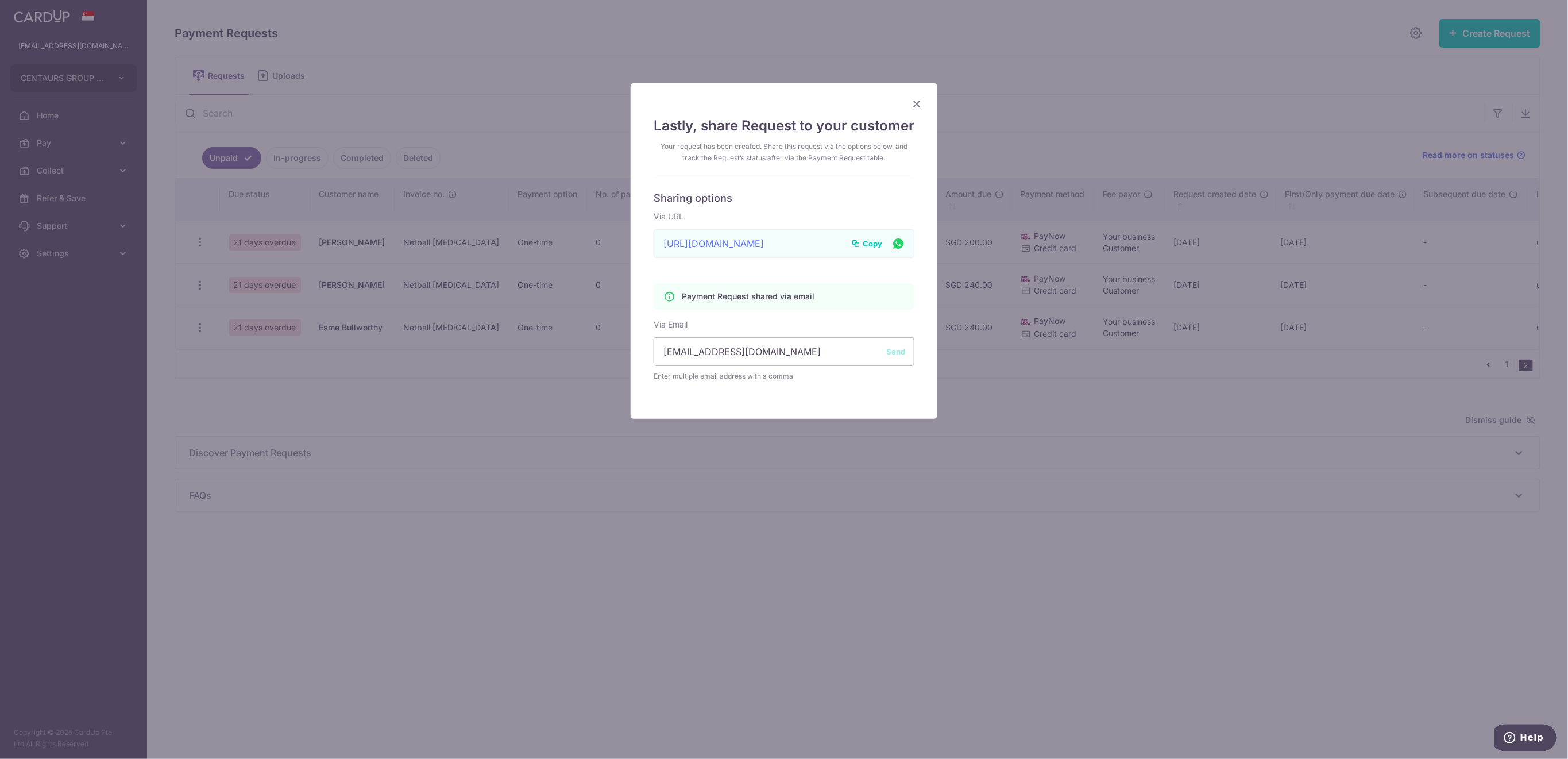
click at [910, 102] on icon "Close" at bounding box center [917, 104] width 14 height 15
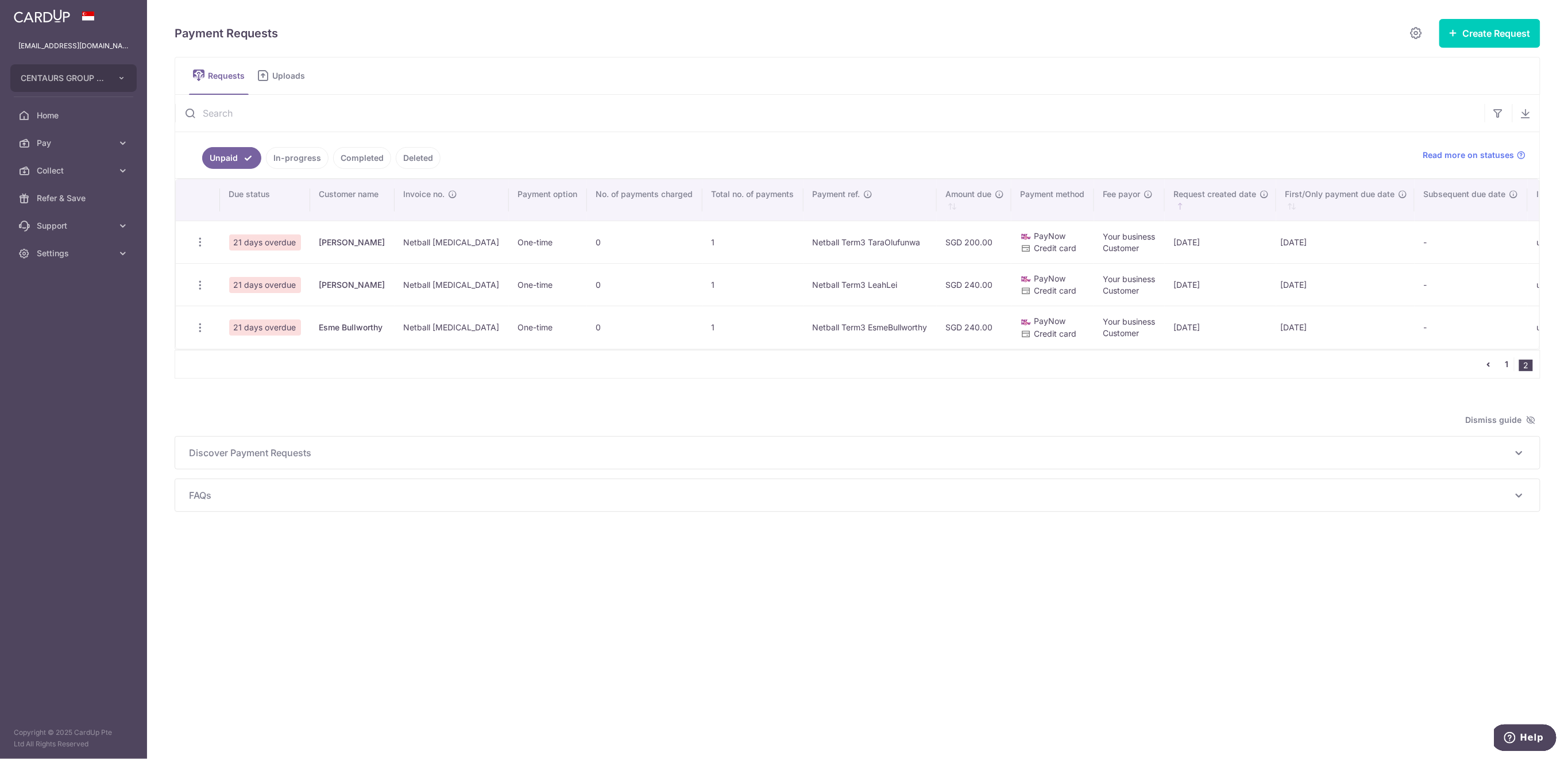
click at [1500, 371] on link "1" at bounding box center [1507, 364] width 14 height 14
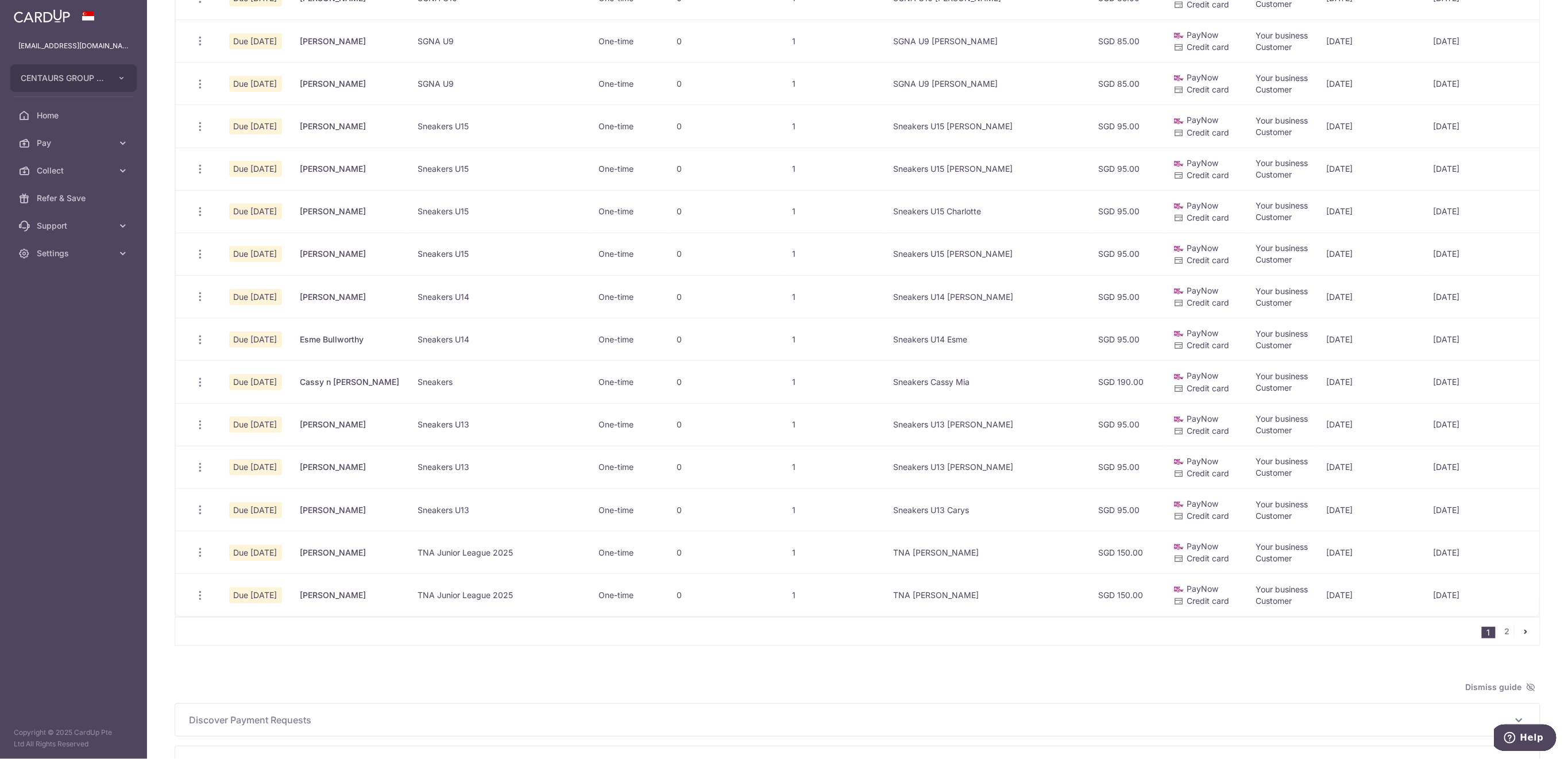
scroll to position [459, 0]
click at [261, 125] on span "Share Request" at bounding box center [259, 125] width 72 height 14
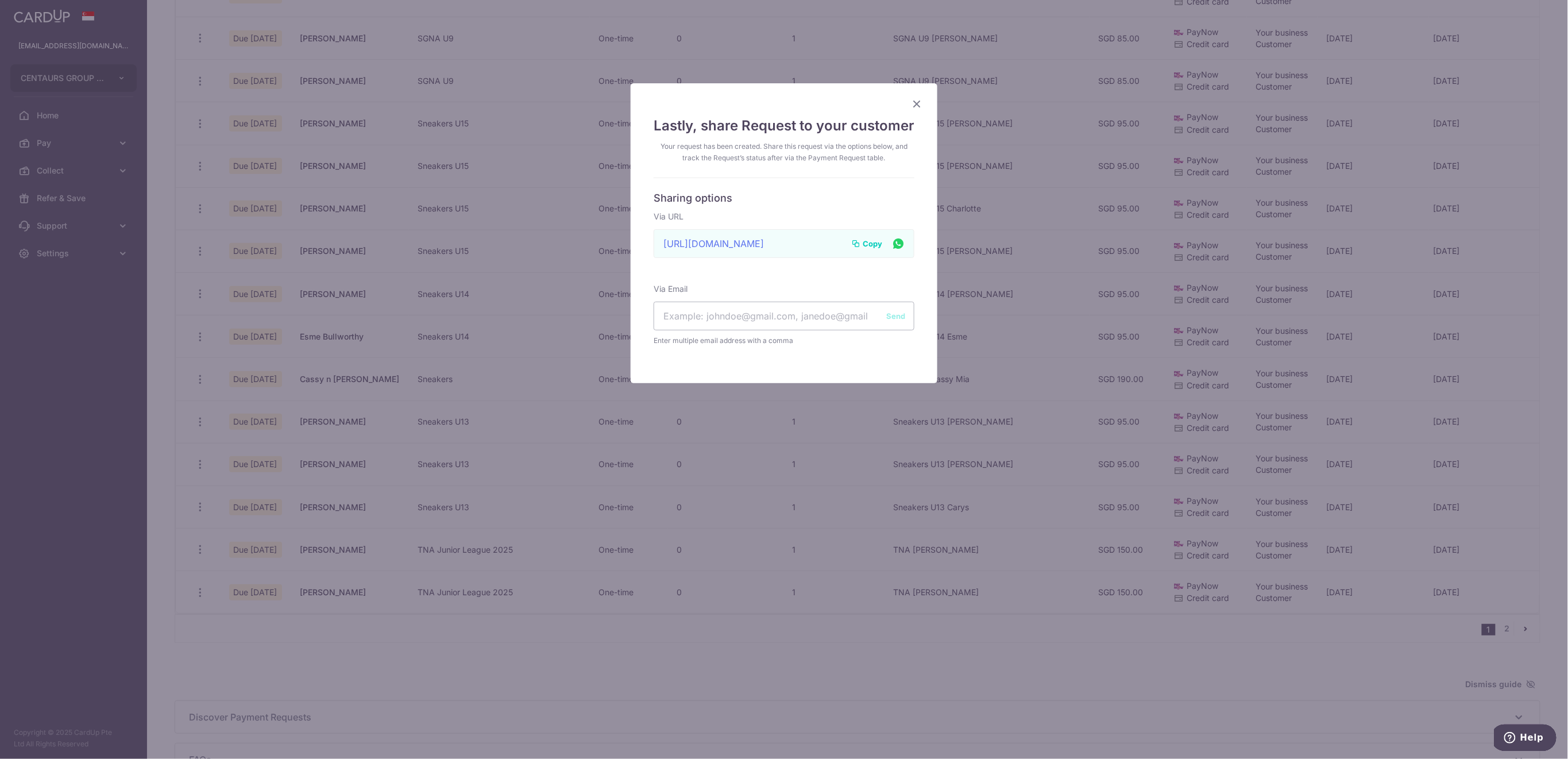
click at [869, 245] on span "Copy" at bounding box center [873, 244] width 20 height 12
click at [910, 105] on icon "Close" at bounding box center [917, 104] width 14 height 15
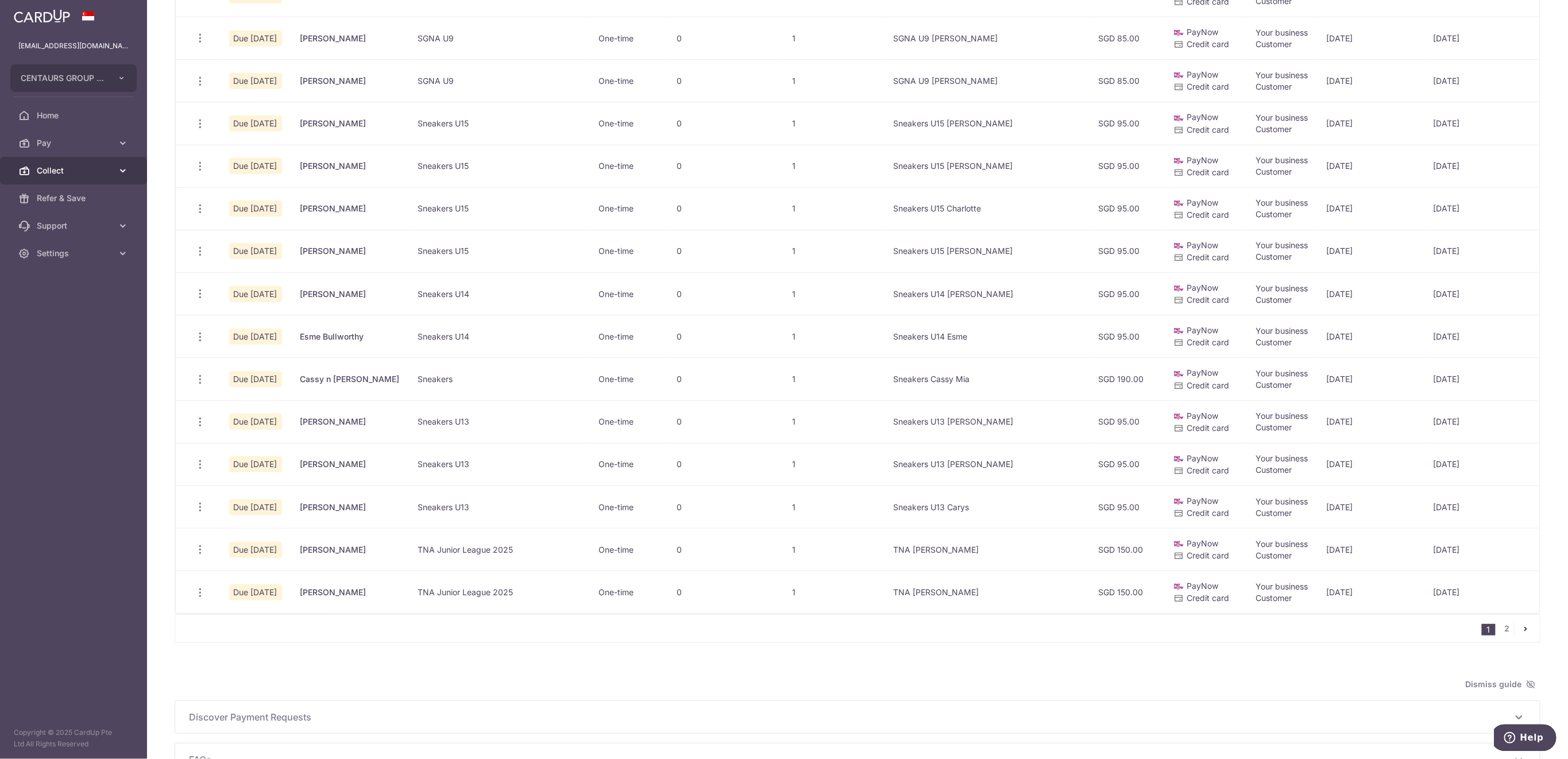
click at [49, 166] on span "Collect" at bounding box center [74, 170] width 75 height 12
click at [74, 197] on span "Dashboard" at bounding box center [74, 198] width 75 height 12
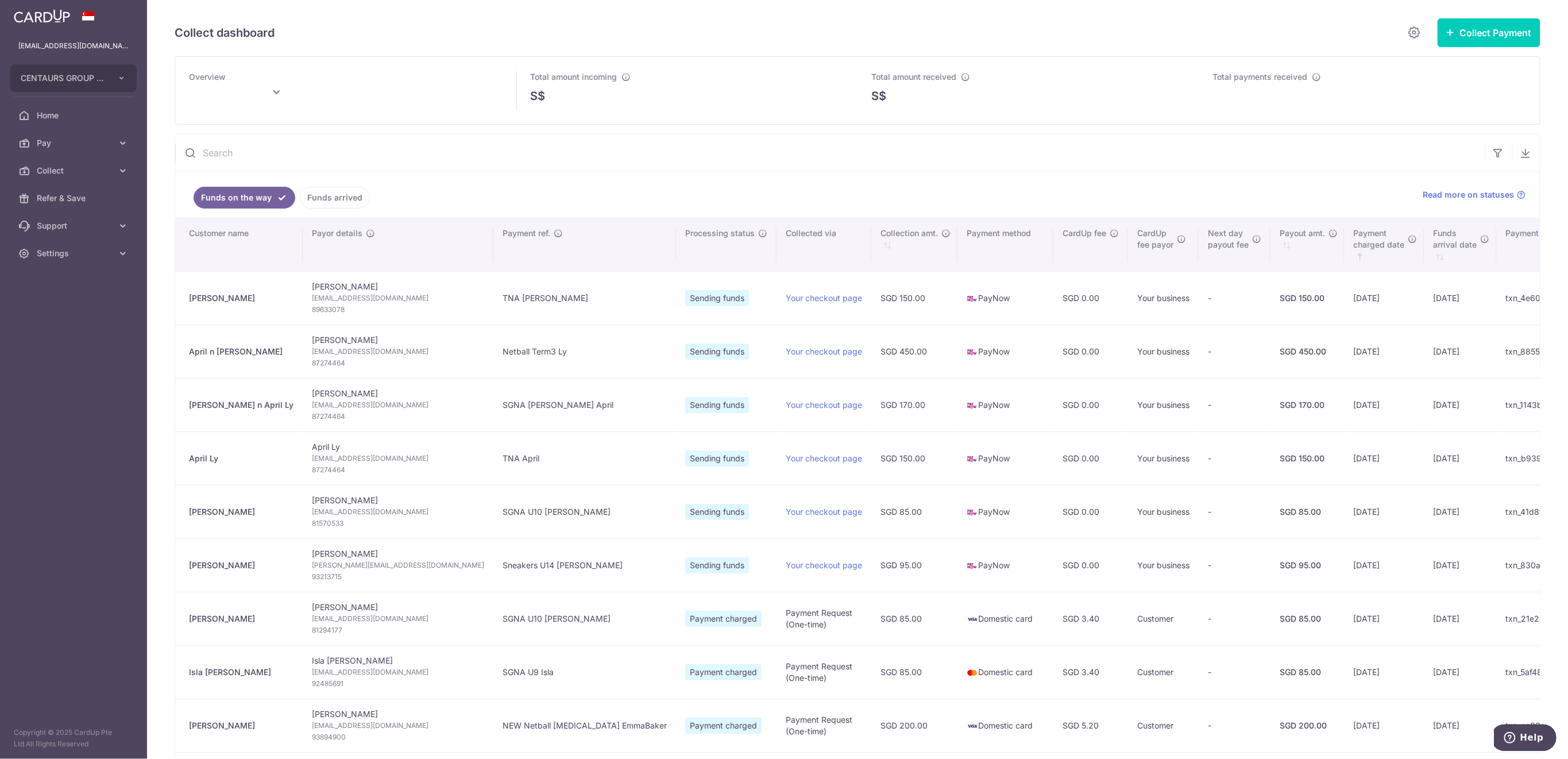
type input "September 2025"
click at [106, 258] on span "Settings" at bounding box center [74, 254] width 75 height 12
click at [95, 309] on span "Logout" at bounding box center [74, 308] width 75 height 12
